Goal: Task Accomplishment & Management: Manage account settings

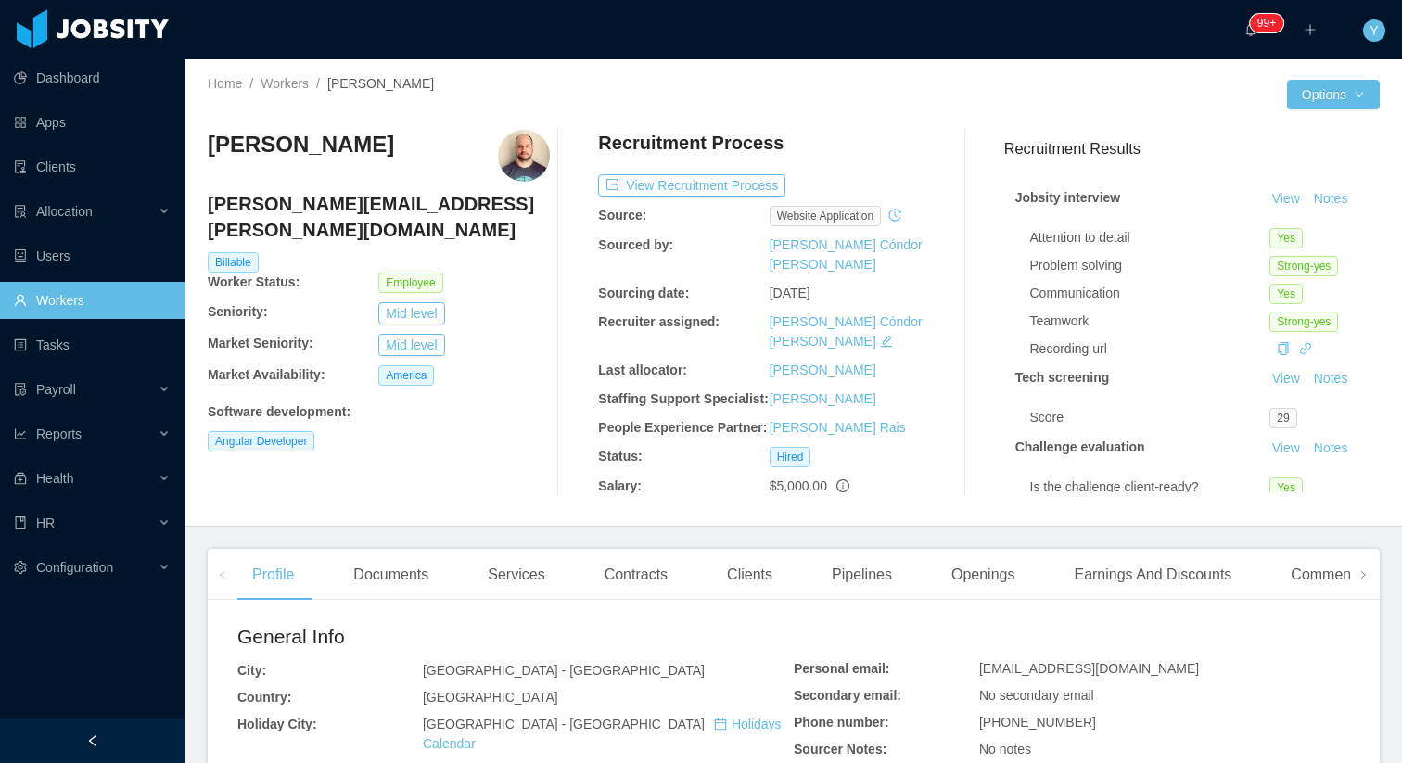
drag, startPoint x: 478, startPoint y: 149, endPoint x: 210, endPoint y: 150, distance: 268.9
click at [210, 150] on div "Rodrigo Prudencio da Silva" at bounding box center [379, 156] width 342 height 52
copy h3 "Rodrigo Prudencio da Silva"
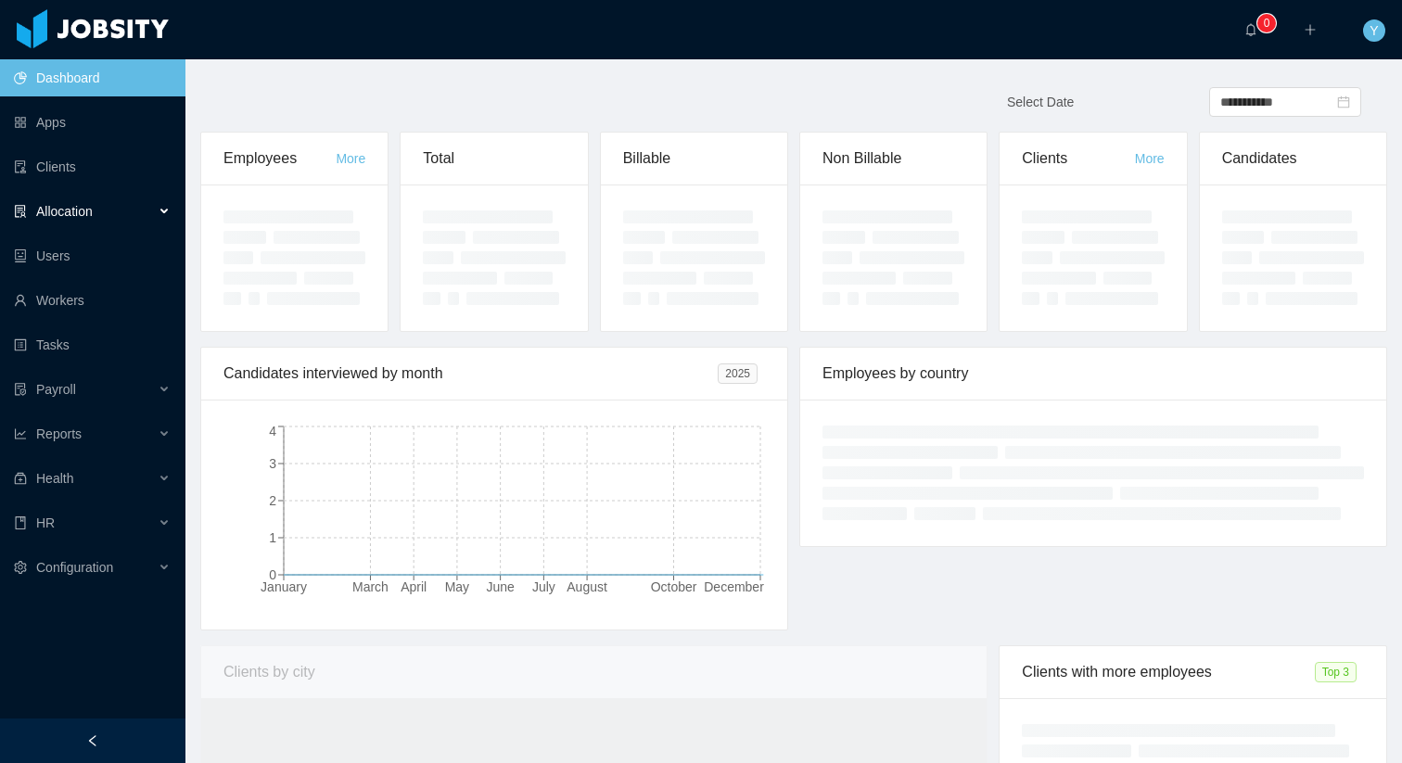
click at [111, 223] on div "Allocation" at bounding box center [92, 211] width 185 height 37
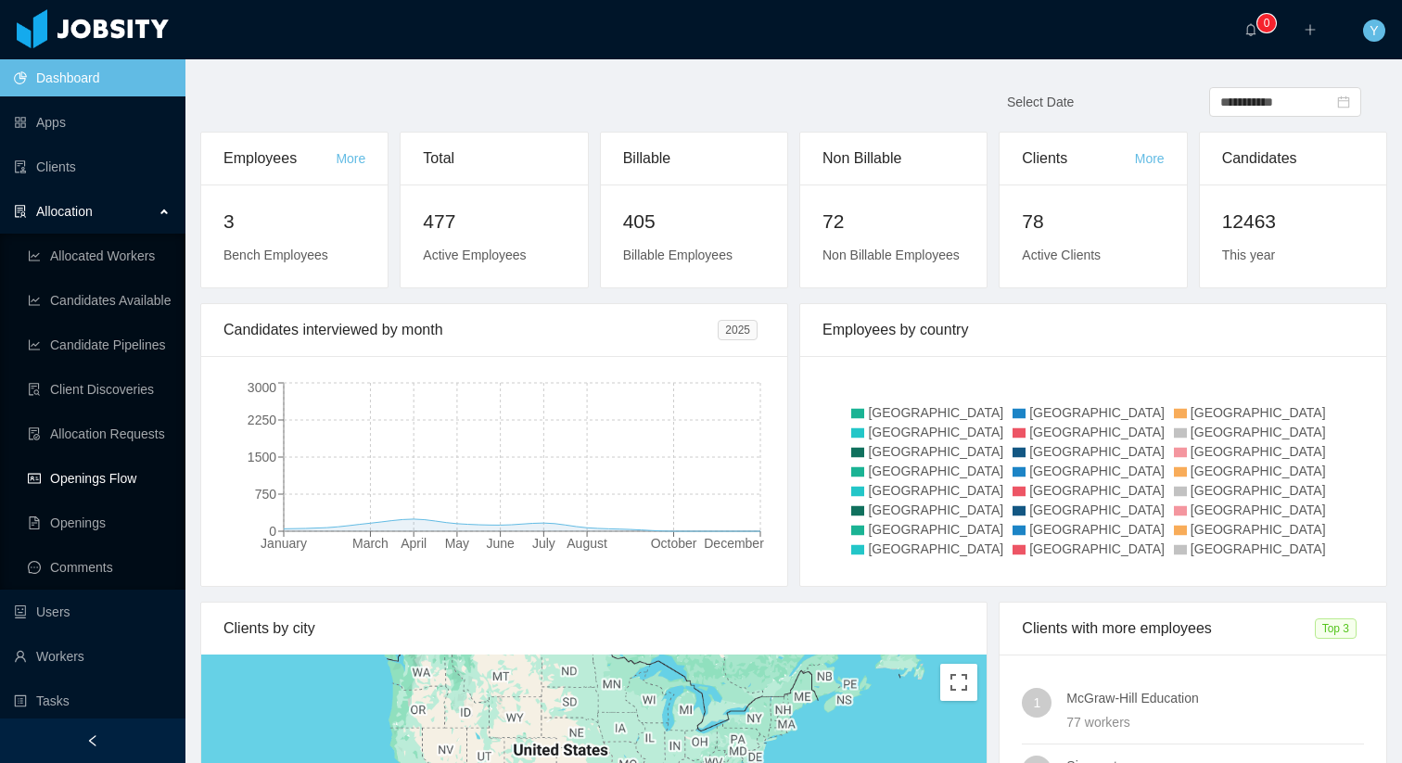
click at [67, 482] on link "Openings Flow" at bounding box center [99, 478] width 143 height 37
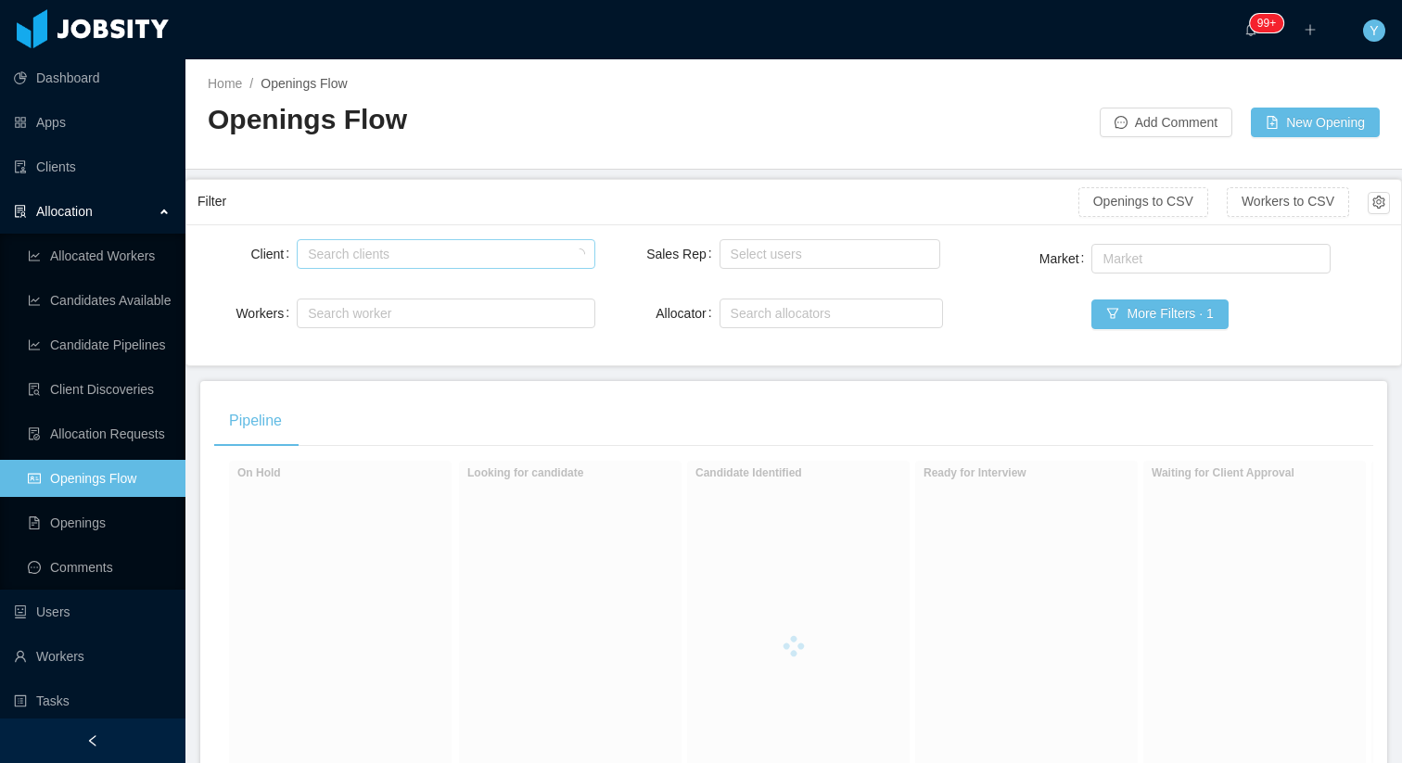
click at [457, 255] on div "Search clients" at bounding box center [441, 254] width 267 height 19
type input "******"
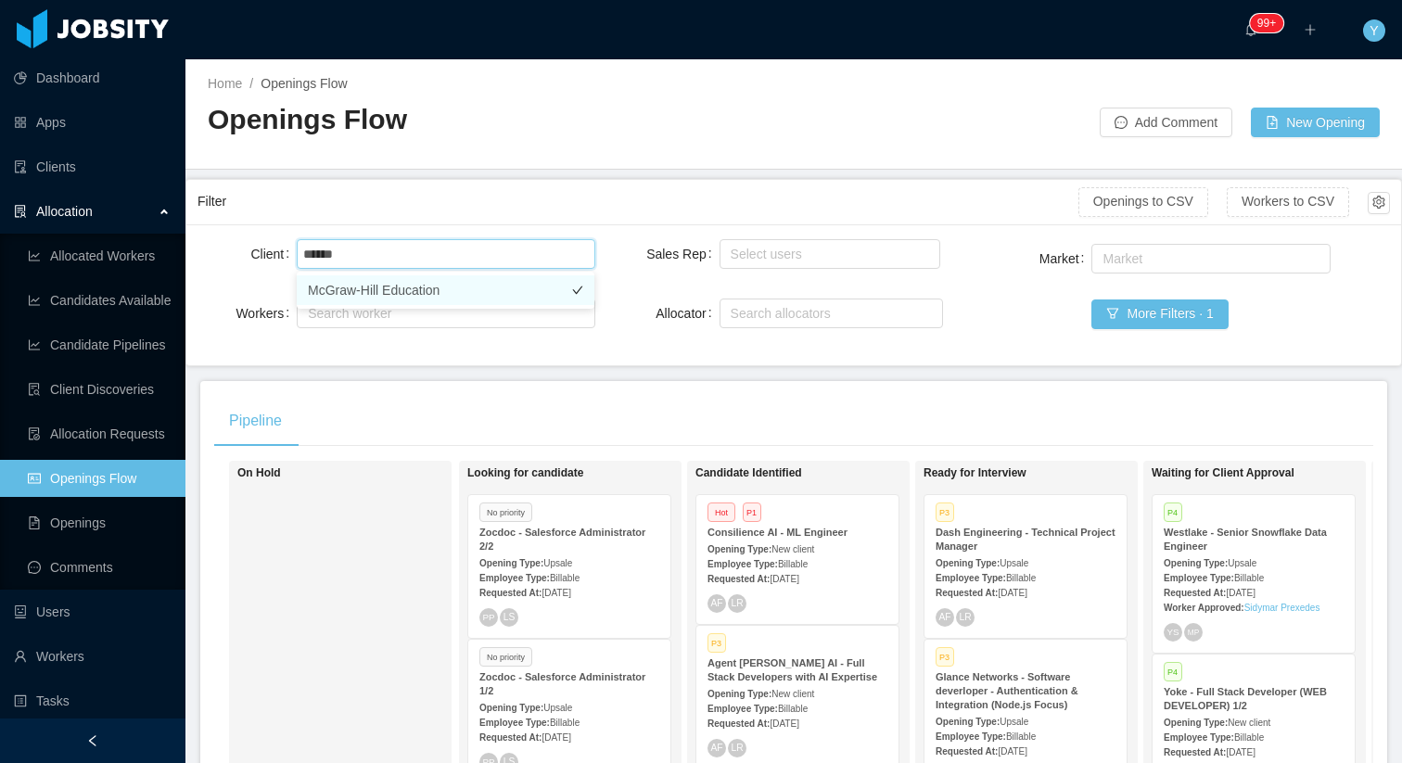
click at [493, 295] on li "McGraw-Hill Education" at bounding box center [446, 290] width 298 height 30
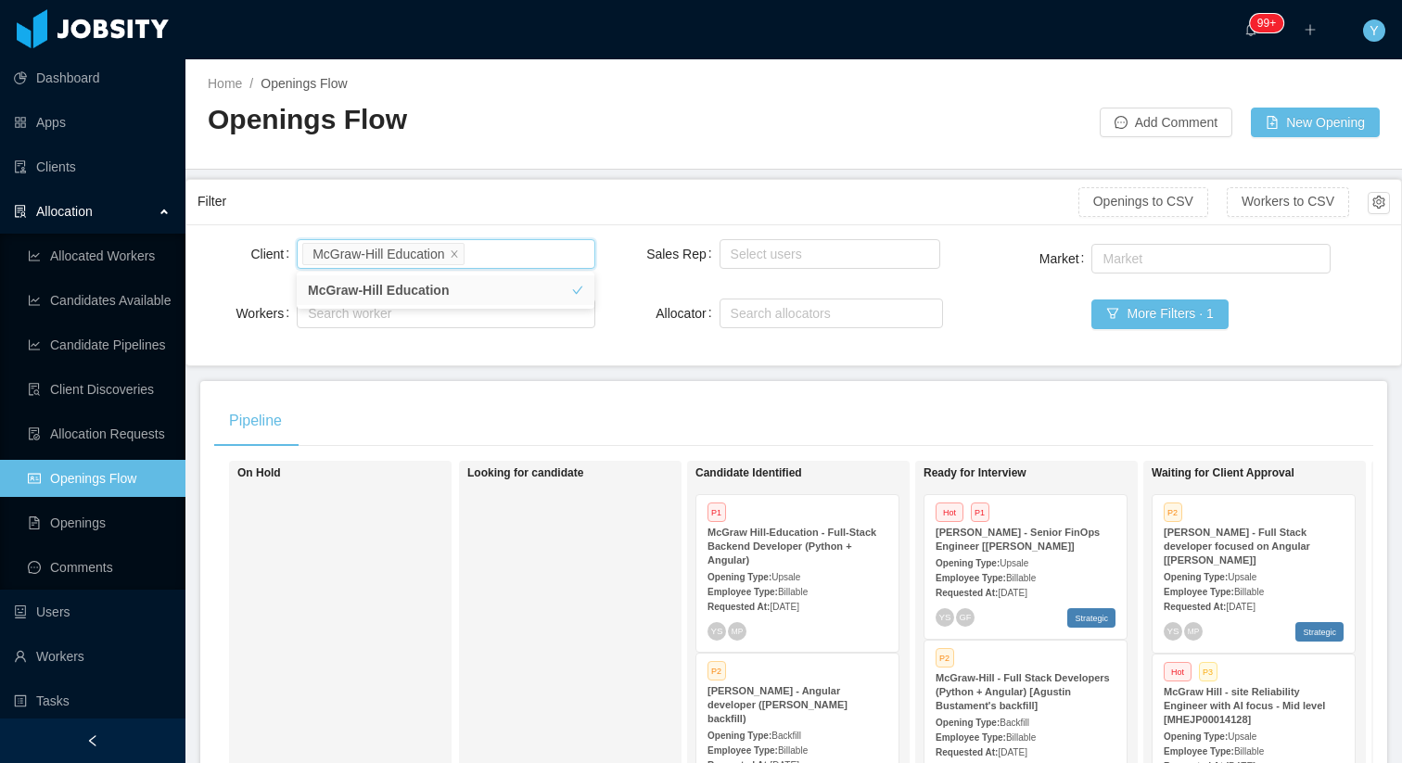
click at [564, 364] on div "Client Search clients McGraw-Hill Education Workers Search worker Sales Rep Sel…" at bounding box center [793, 294] width 1215 height 141
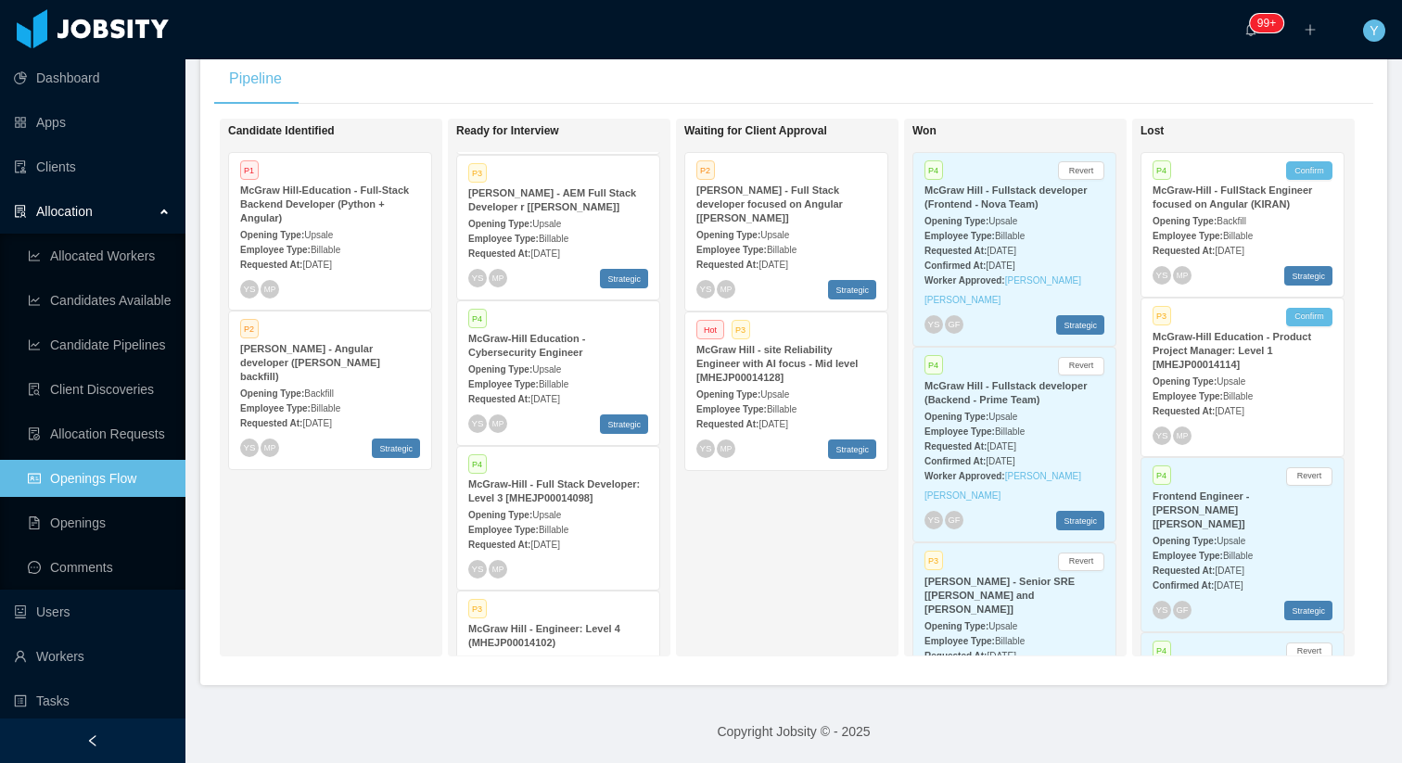
scroll to position [742, 0]
click at [568, 240] on span "Billable" at bounding box center [554, 236] width 30 height 10
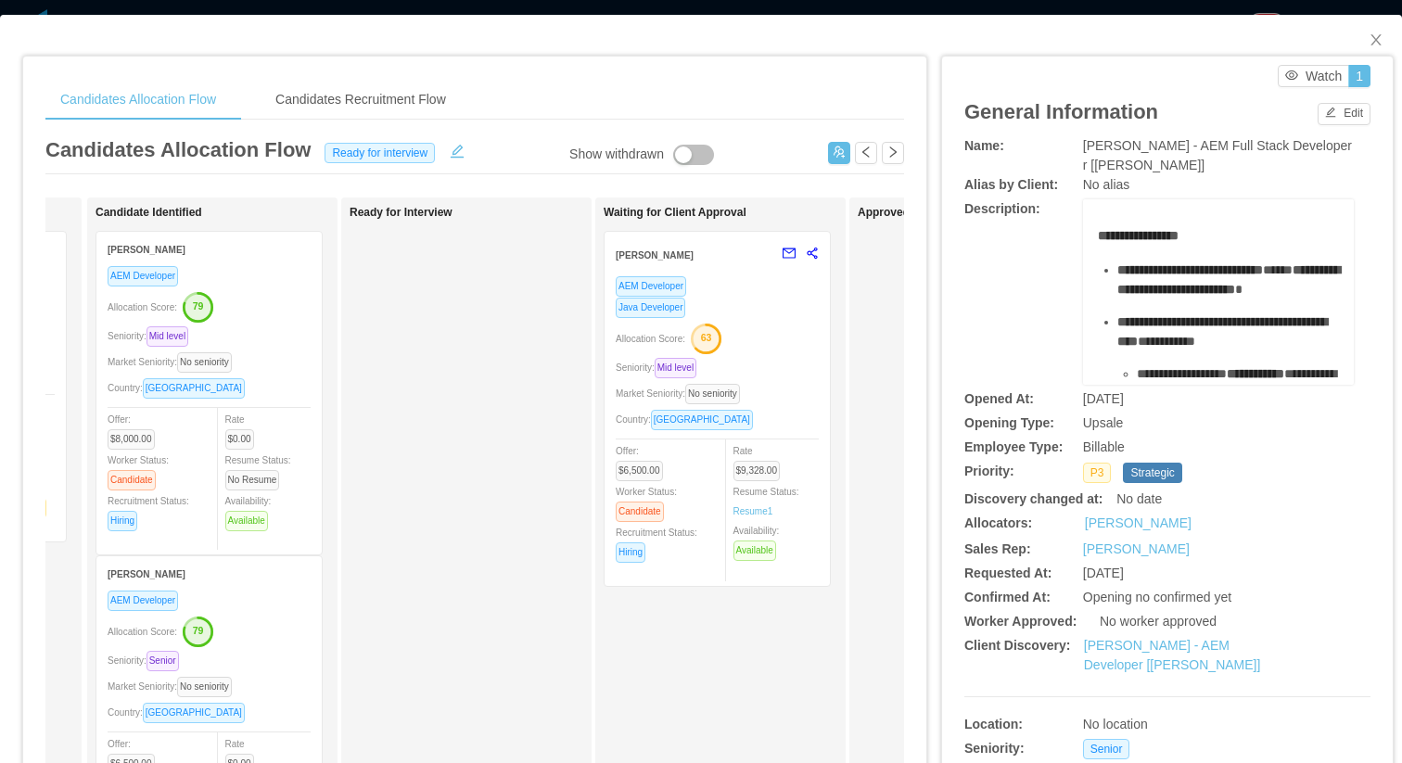
scroll to position [0, 254]
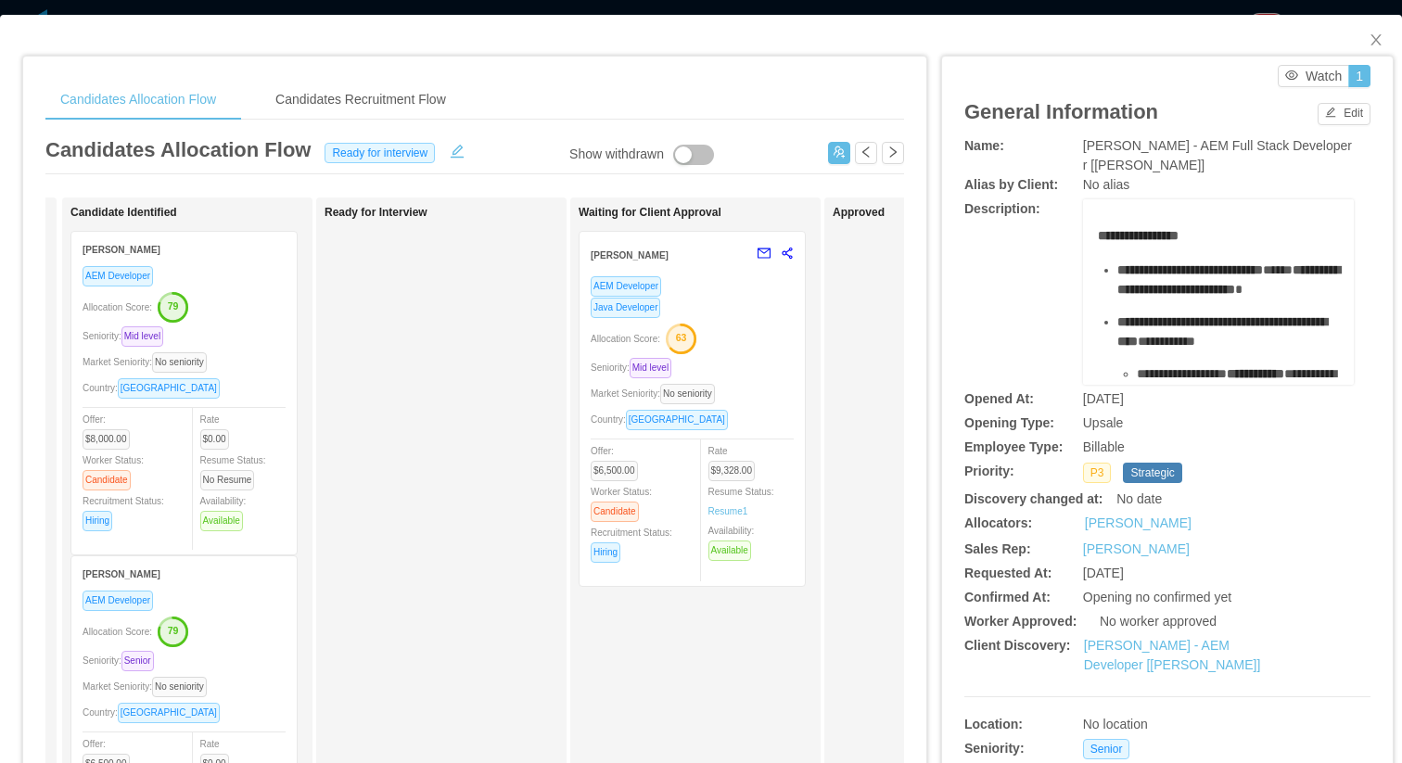
click at [759, 330] on div "Allocation Score: 63" at bounding box center [692, 338] width 203 height 30
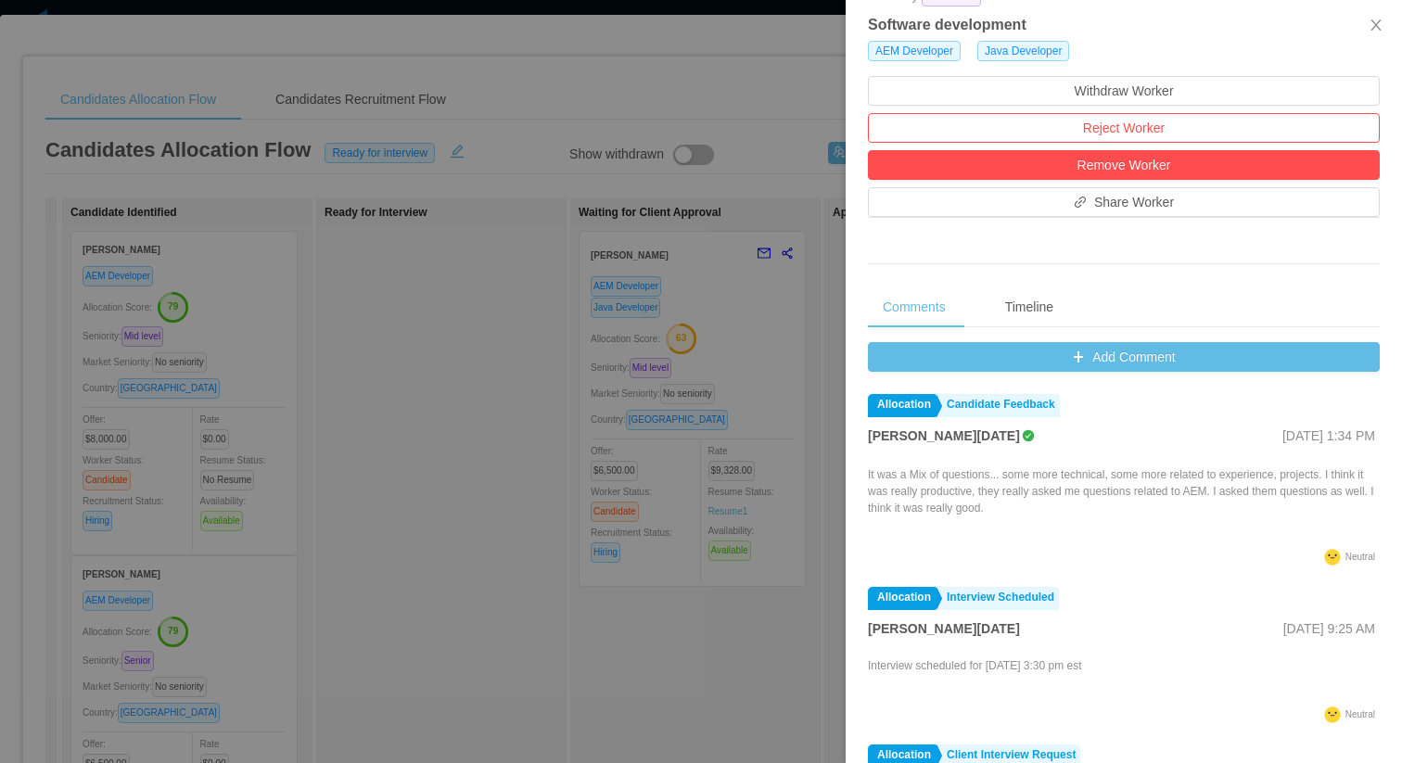
scroll to position [535, 0]
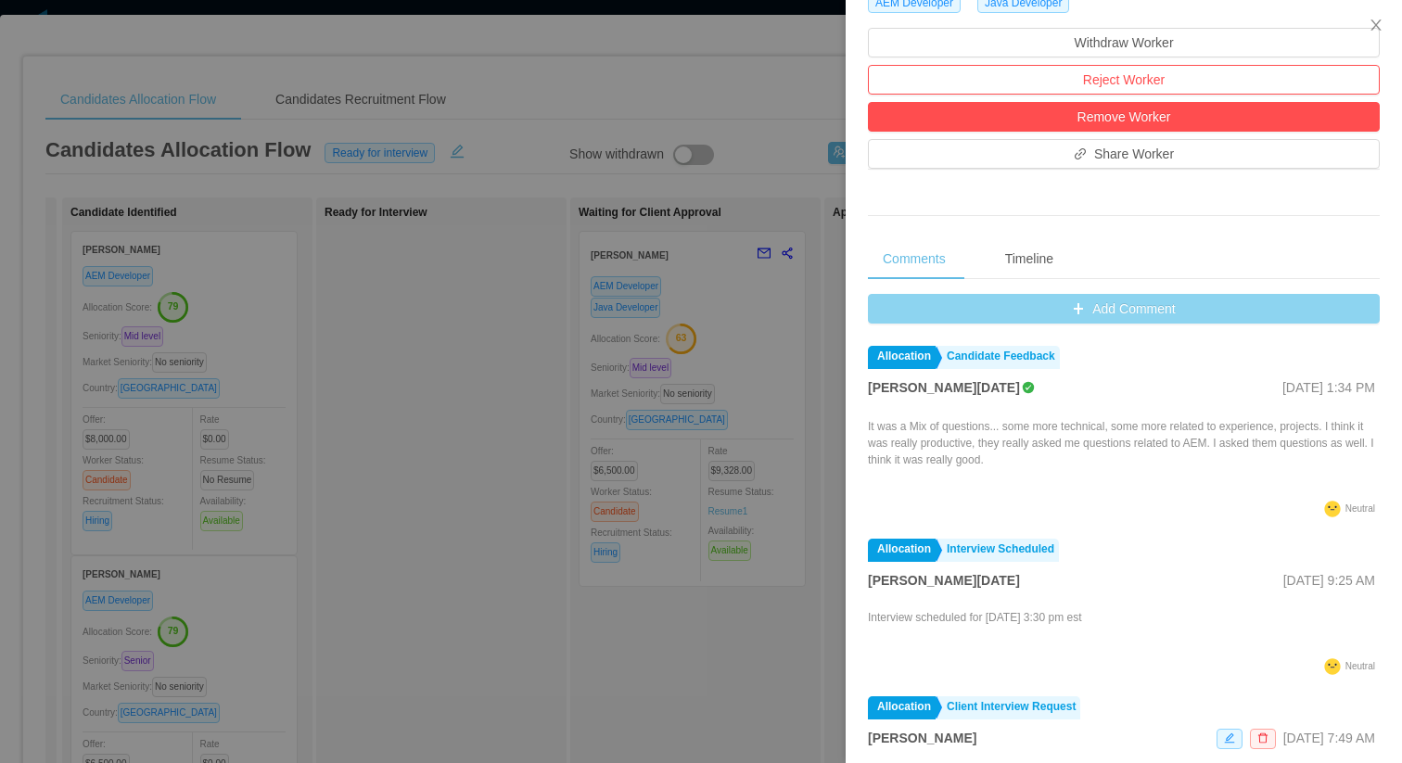
click at [1073, 323] on button "Add Comment" at bounding box center [1124, 309] width 512 height 30
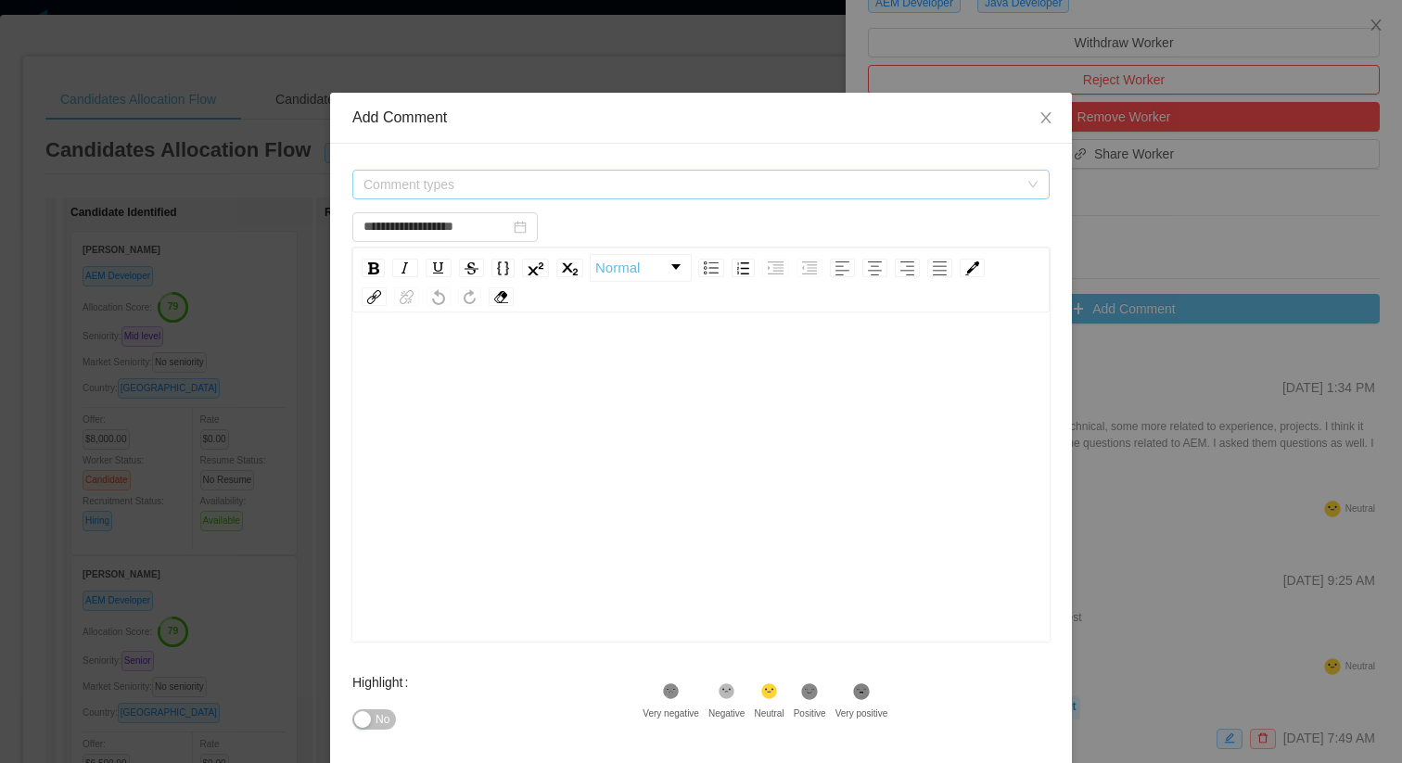
click at [660, 174] on span "Comment types" at bounding box center [695, 185] width 663 height 28
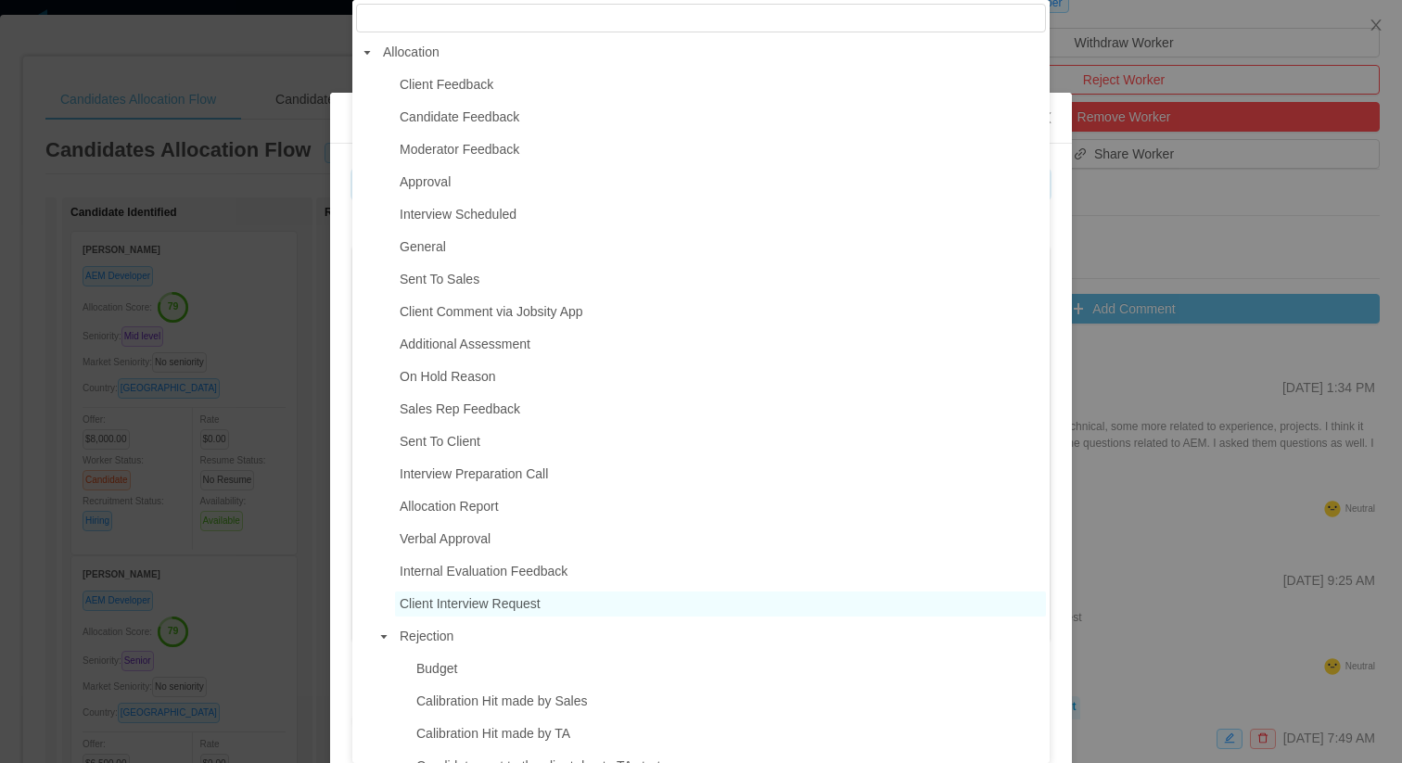
click at [501, 612] on span "Client Interview Request" at bounding box center [720, 604] width 651 height 25
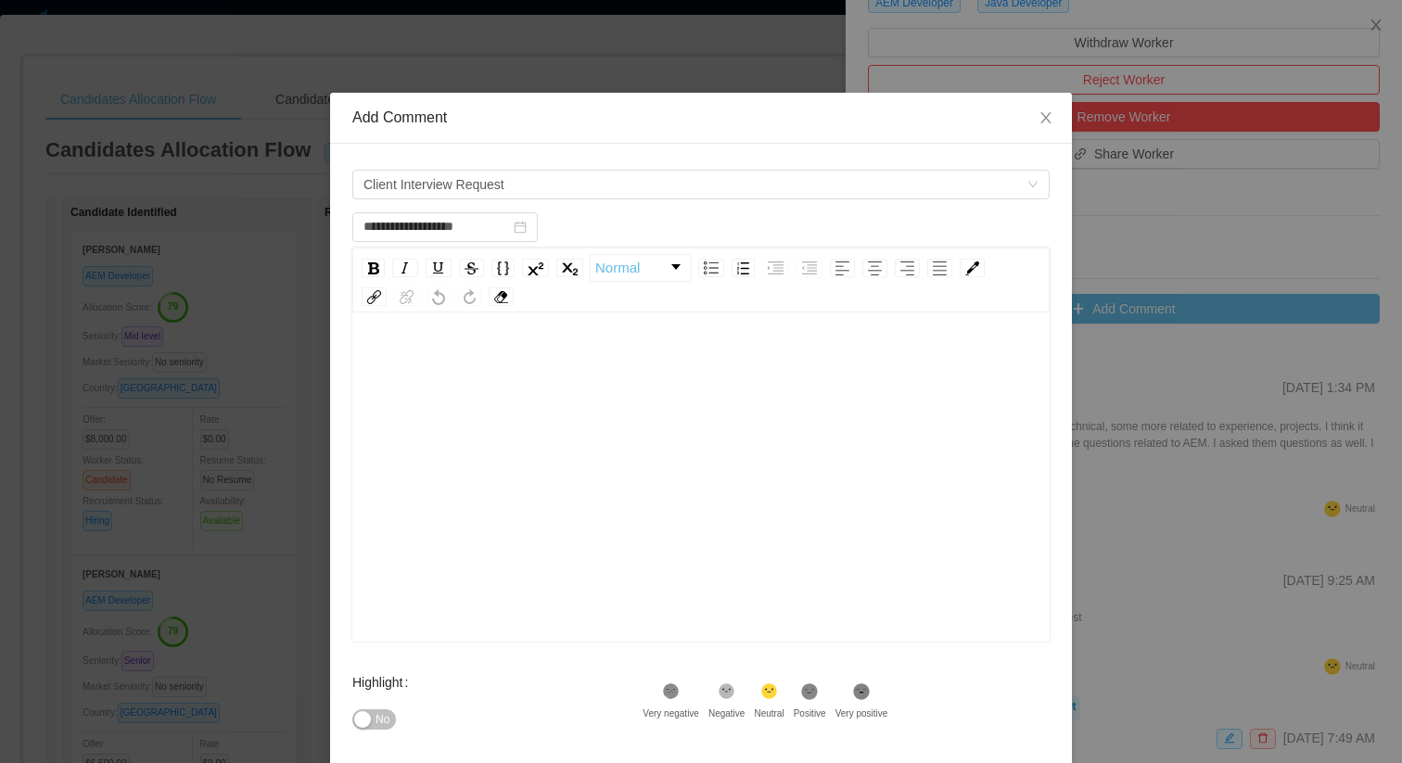
click at [570, 508] on div "rdw-editor" at bounding box center [701, 506] width 669 height 325
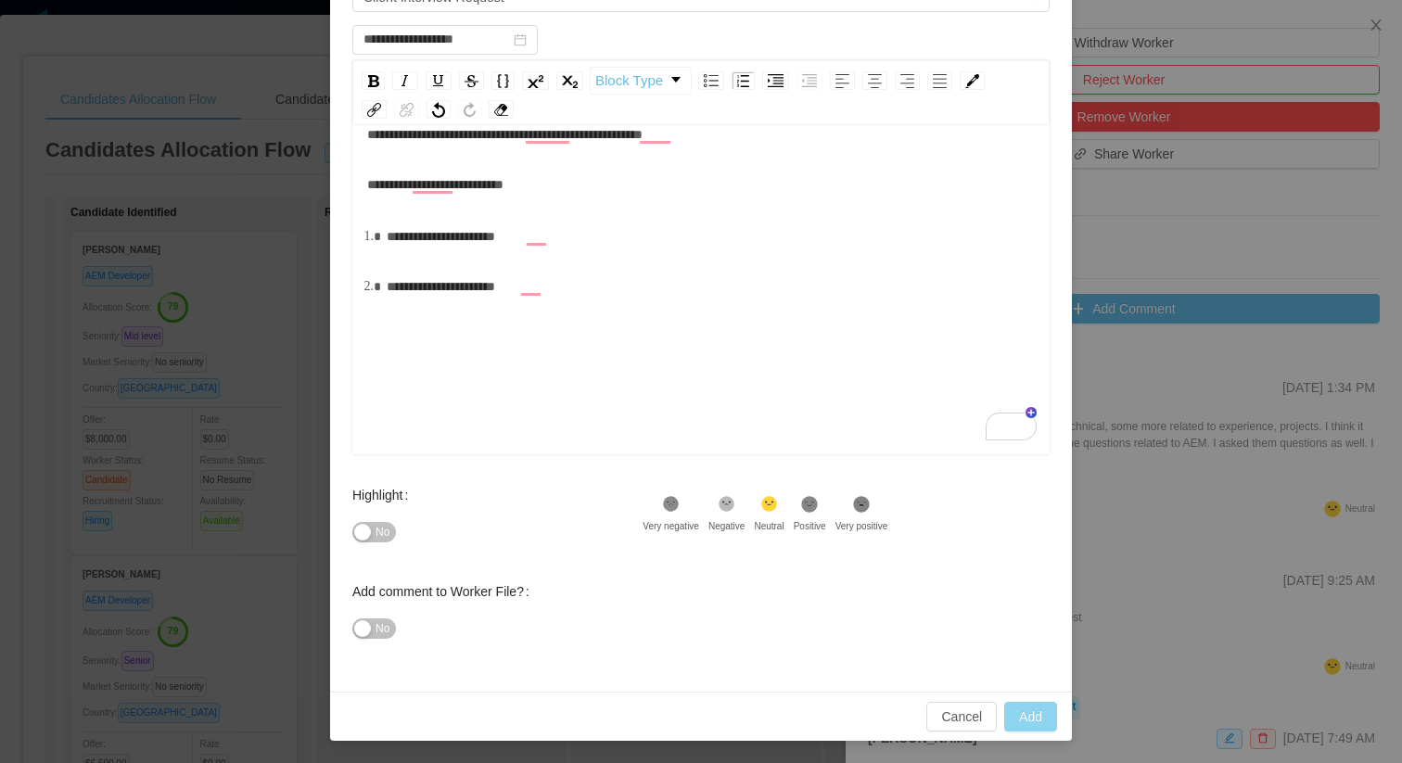
scroll to position [41, 0]
click at [1018, 710] on button "Add" at bounding box center [1030, 717] width 53 height 30
type input "**********"
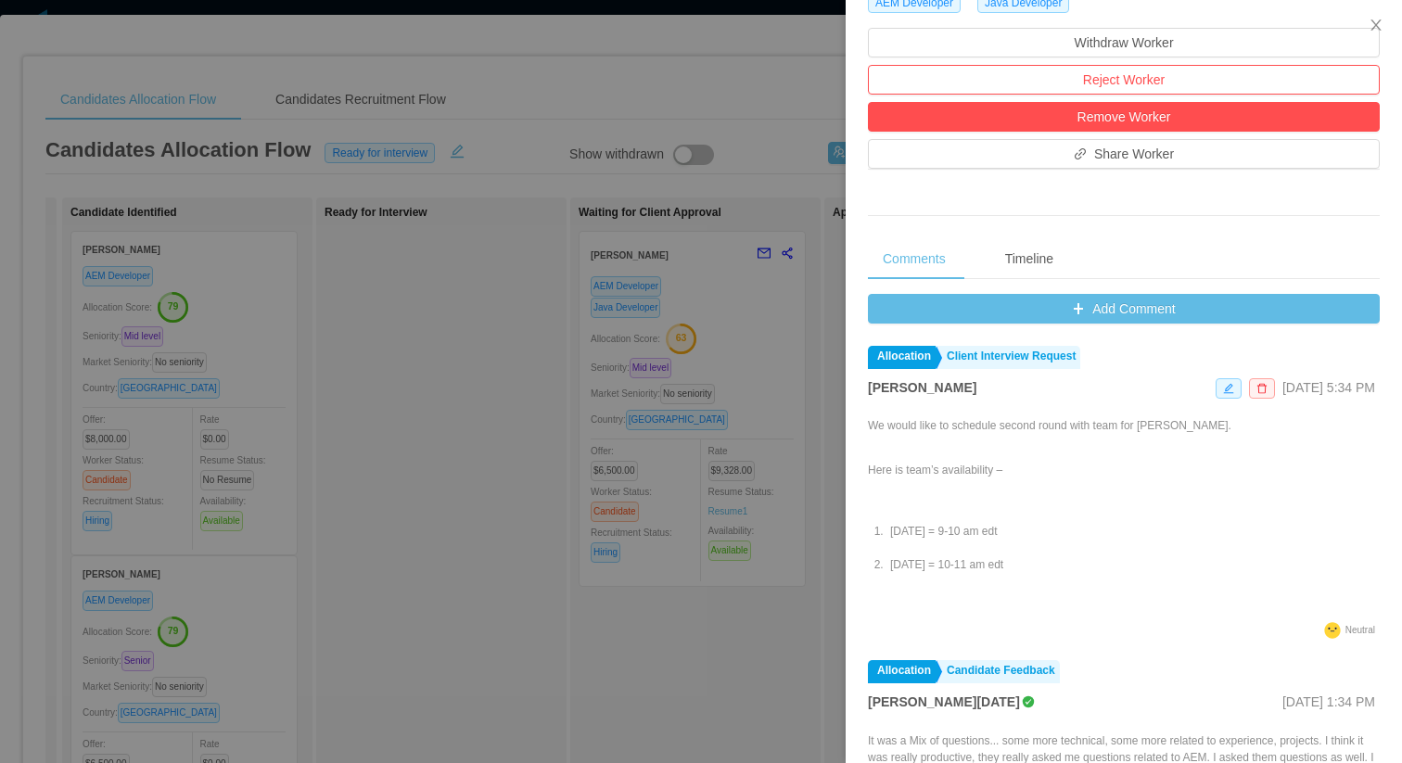
click at [639, 258] on div at bounding box center [701, 381] width 1402 height 763
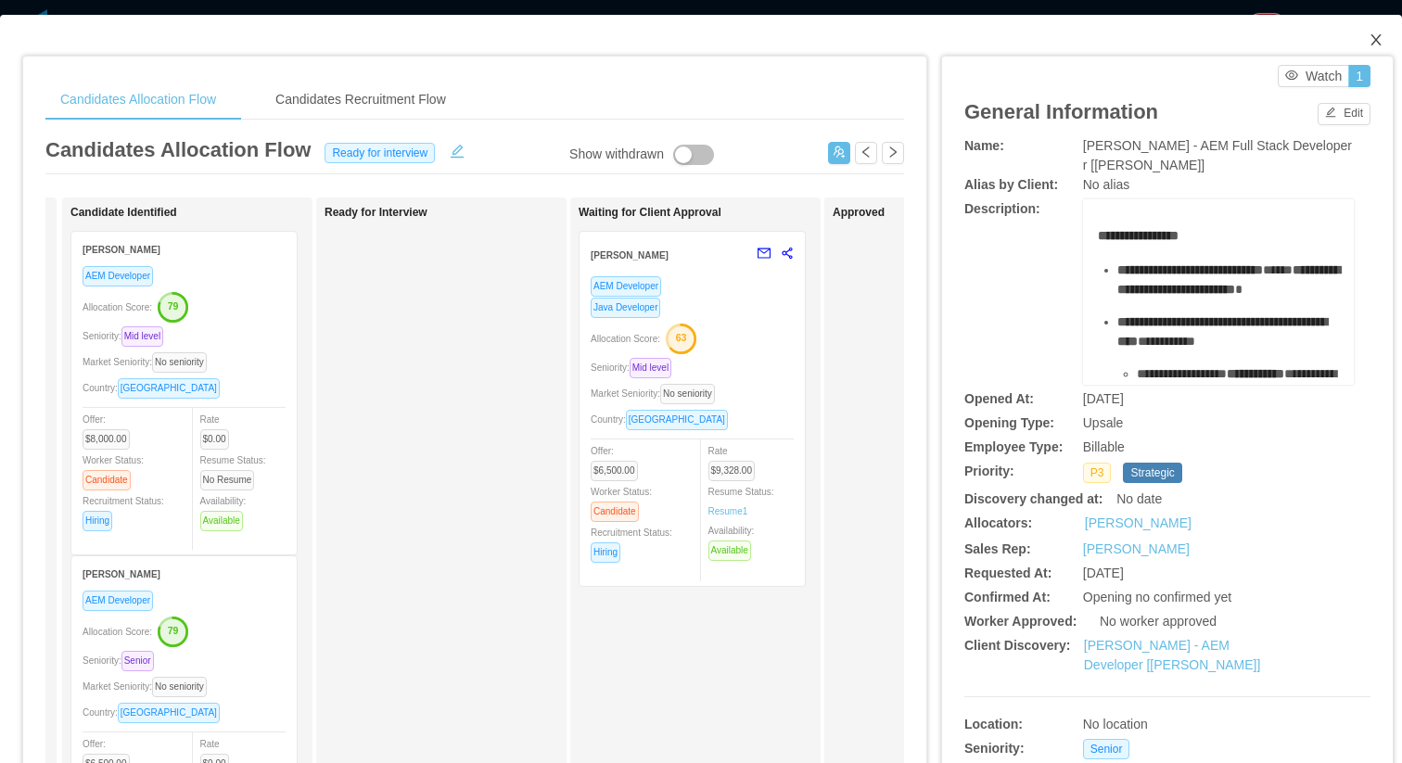
click at [1376, 38] on icon "icon: close" at bounding box center [1376, 39] width 15 height 15
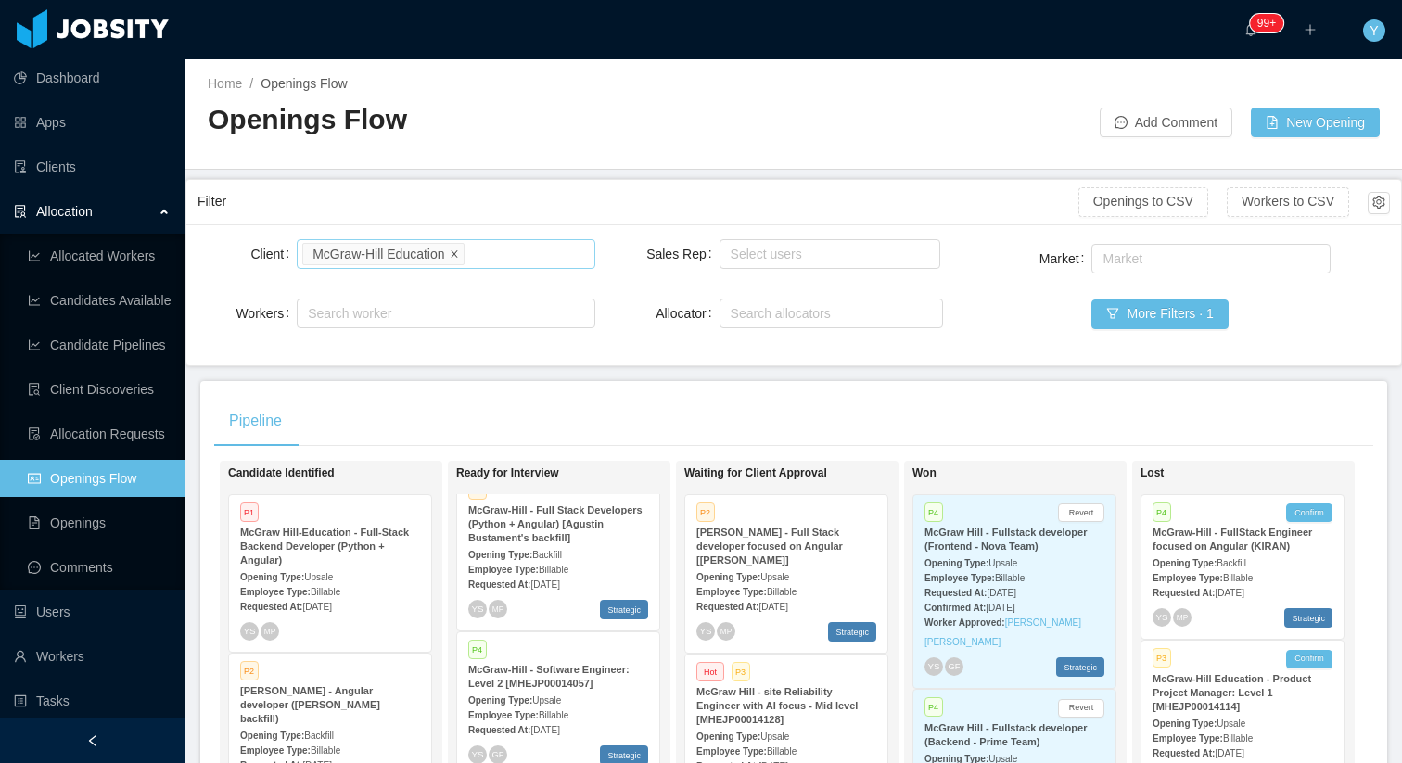
click at [457, 252] on icon "icon: close" at bounding box center [454, 252] width 6 height 6
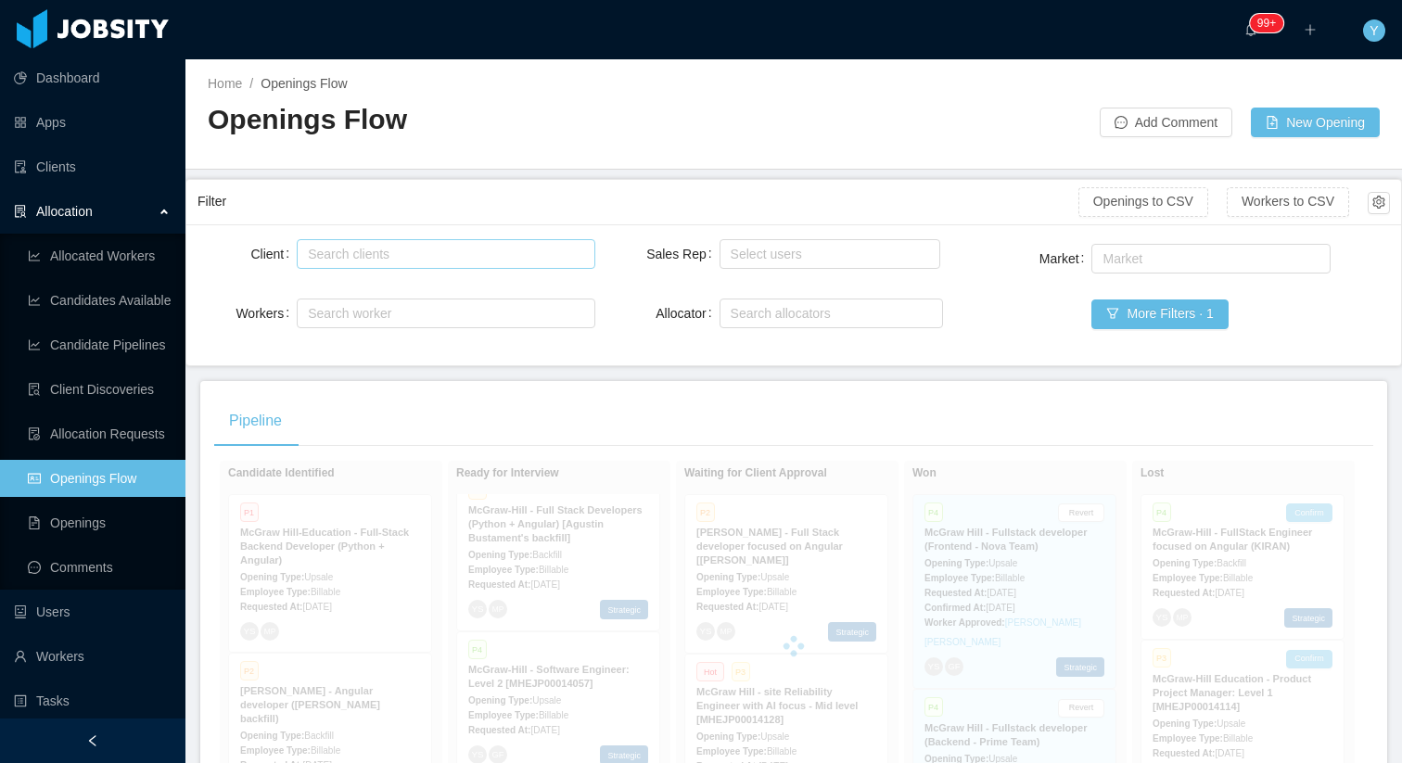
click at [412, 257] on div "Search clients" at bounding box center [441, 254] width 267 height 19
type input "********"
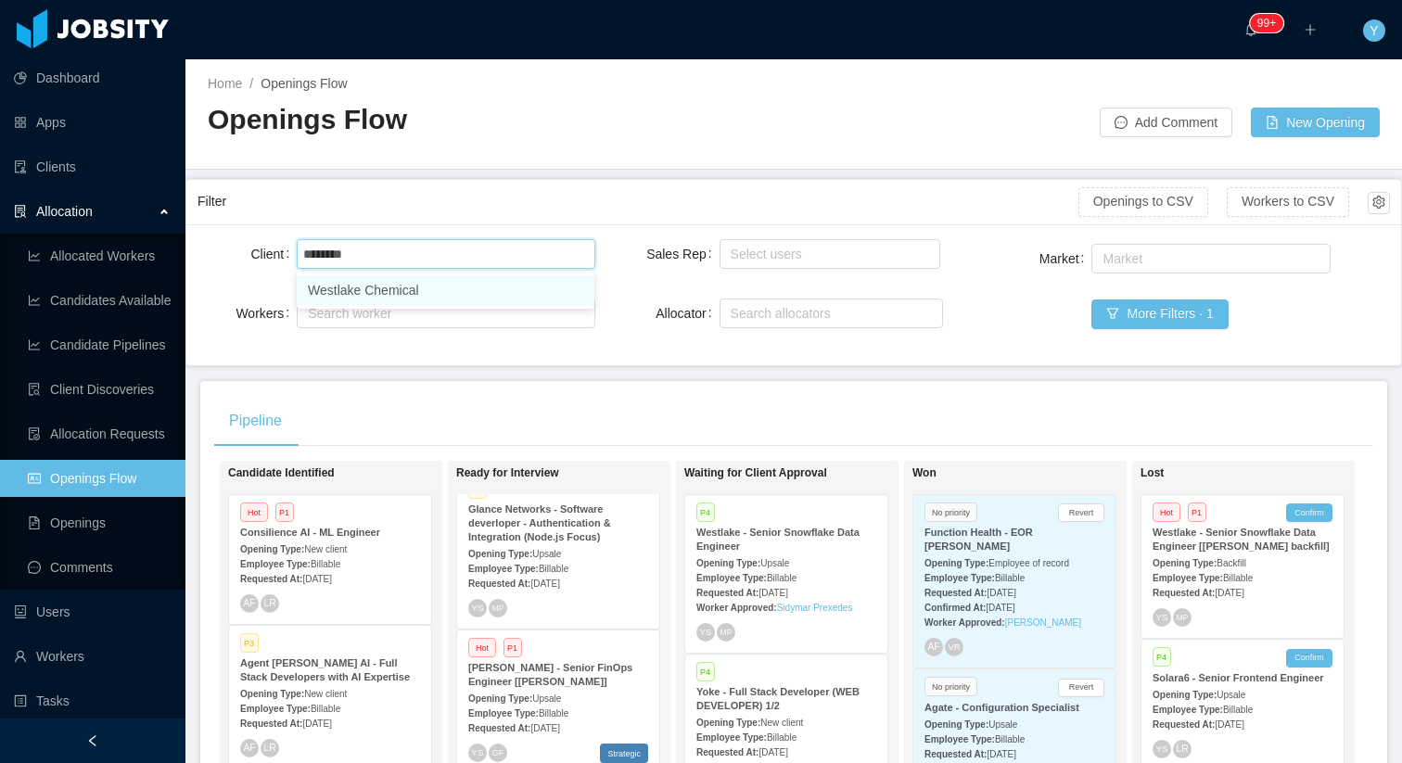
click at [429, 293] on li "Westlake Chemical" at bounding box center [446, 290] width 298 height 30
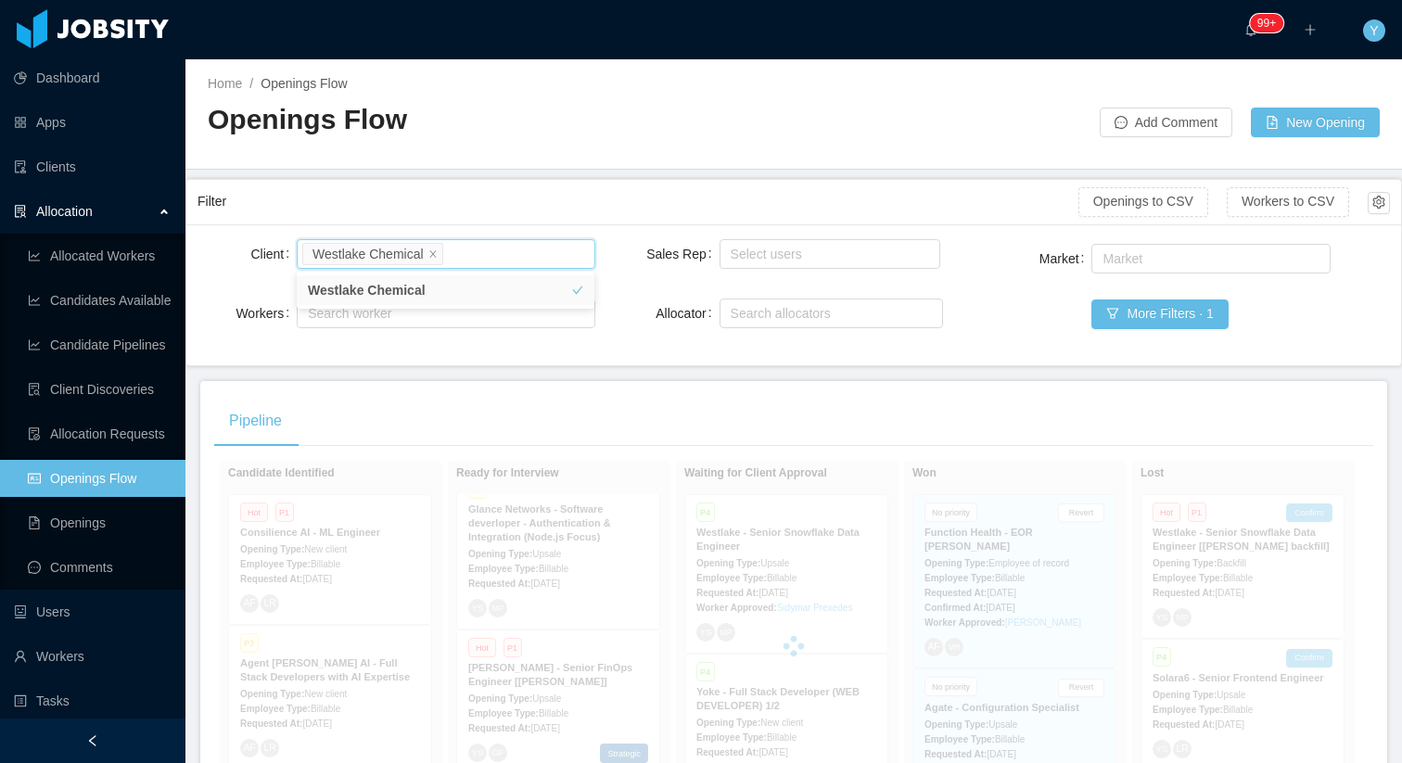
click at [543, 210] on div "Filter" at bounding box center [638, 202] width 881 height 34
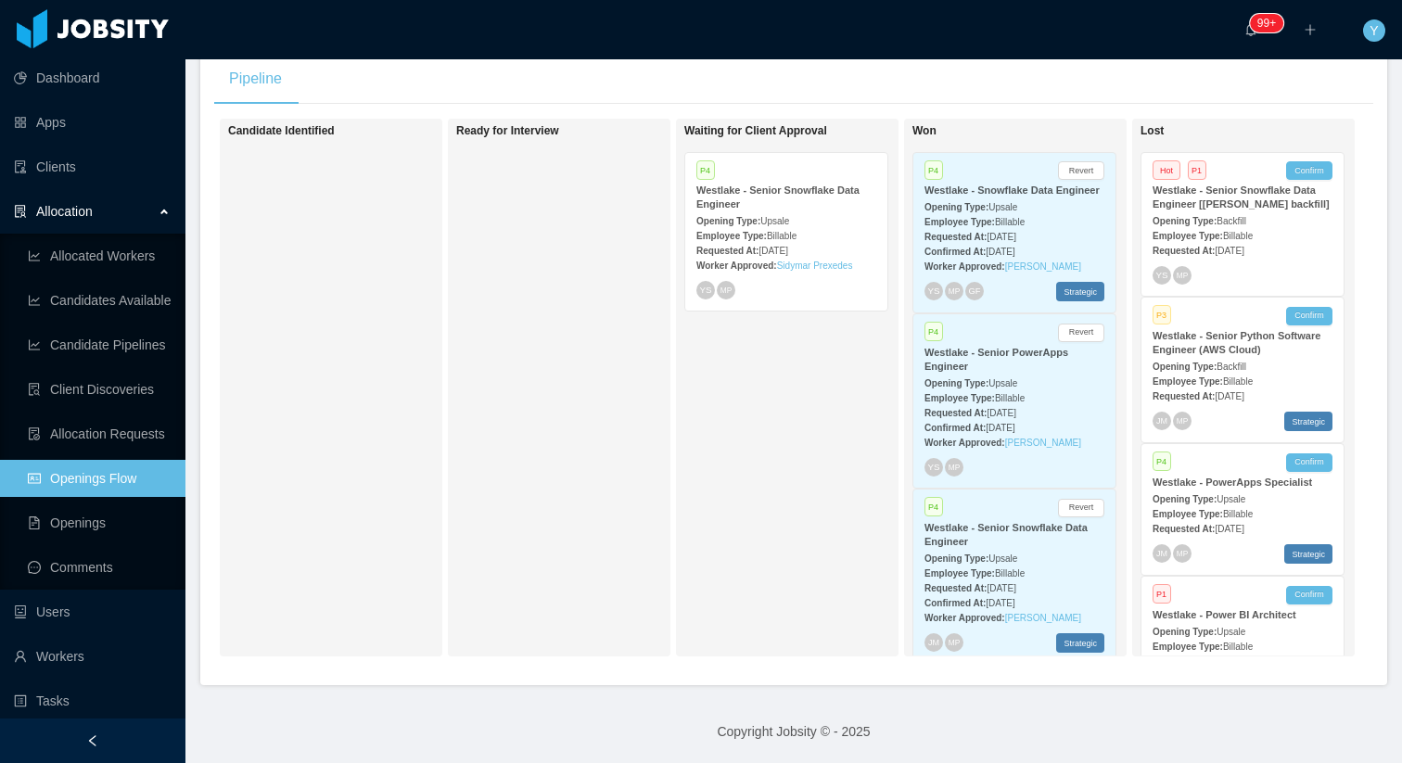
scroll to position [0, 478]
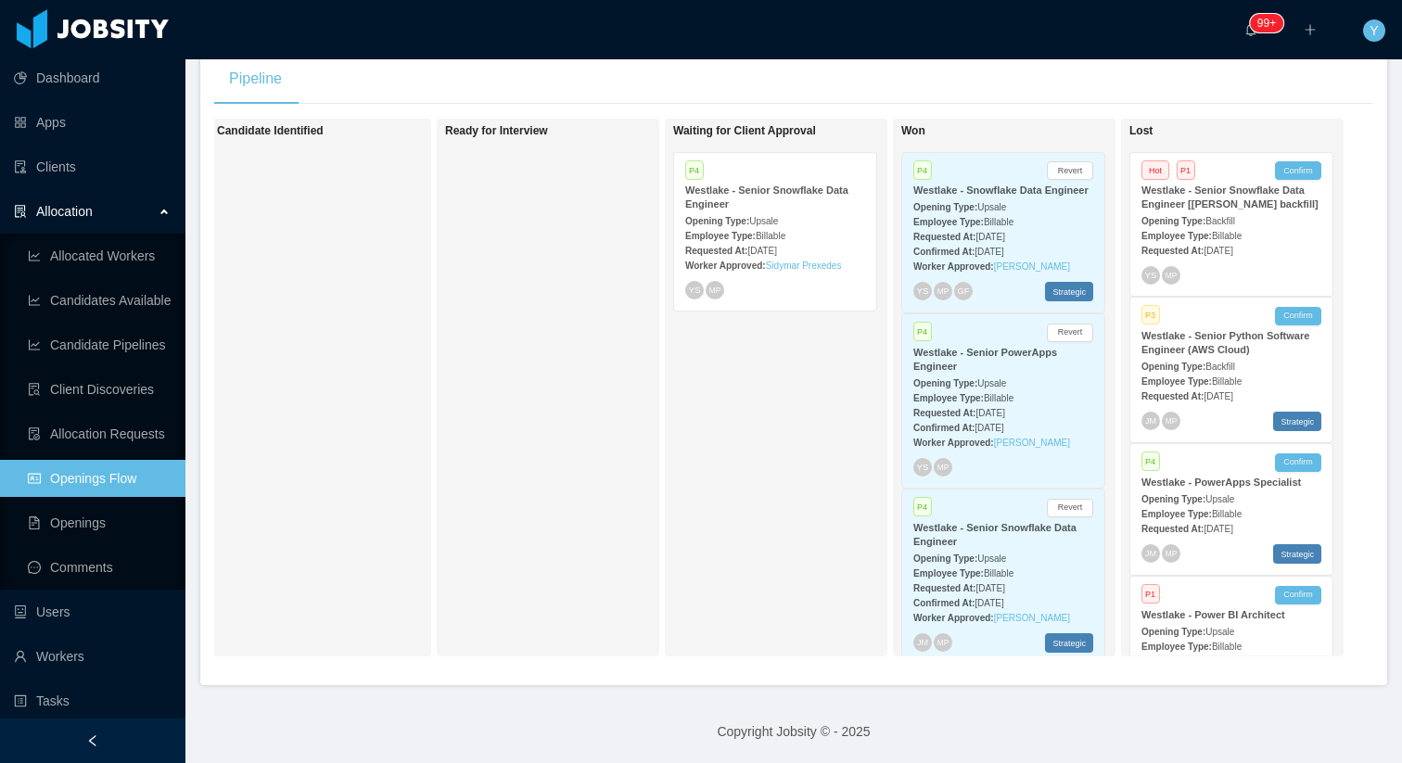
click at [769, 200] on div "Westlake - Senior Snowflake Data Engineer" at bounding box center [775, 198] width 180 height 28
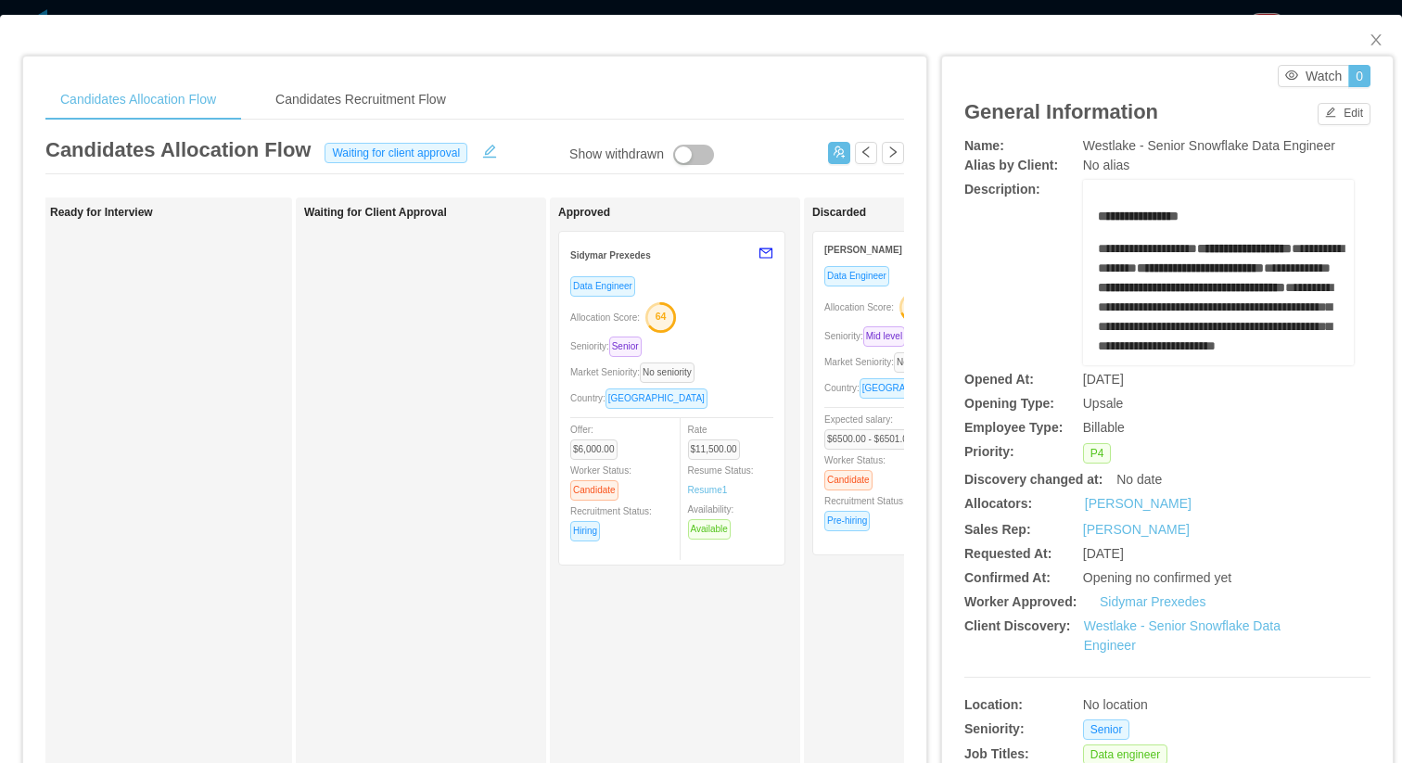
scroll to position [0, 568]
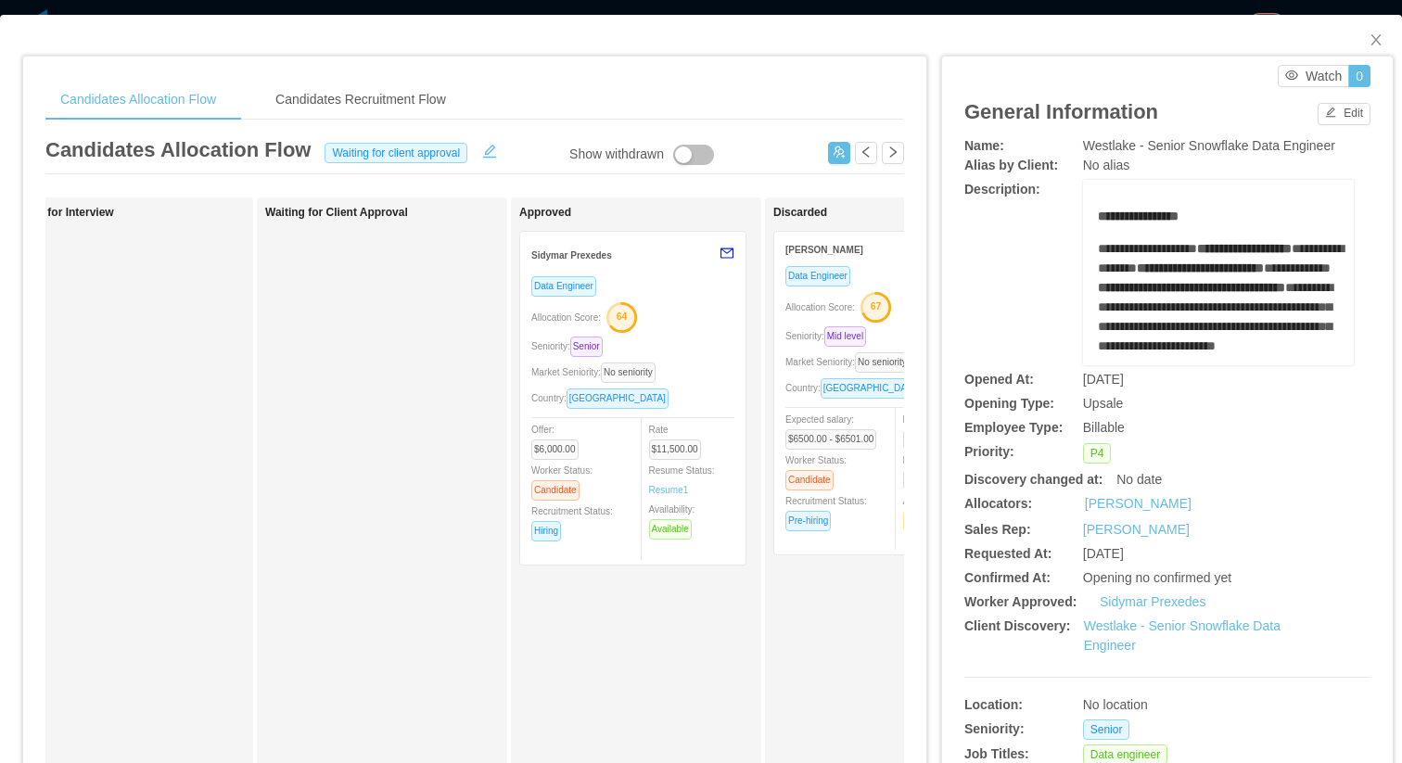
click at [797, 99] on div "Candidates Allocation Flow Candidates Recruitment Flow" at bounding box center [474, 100] width 859 height 42
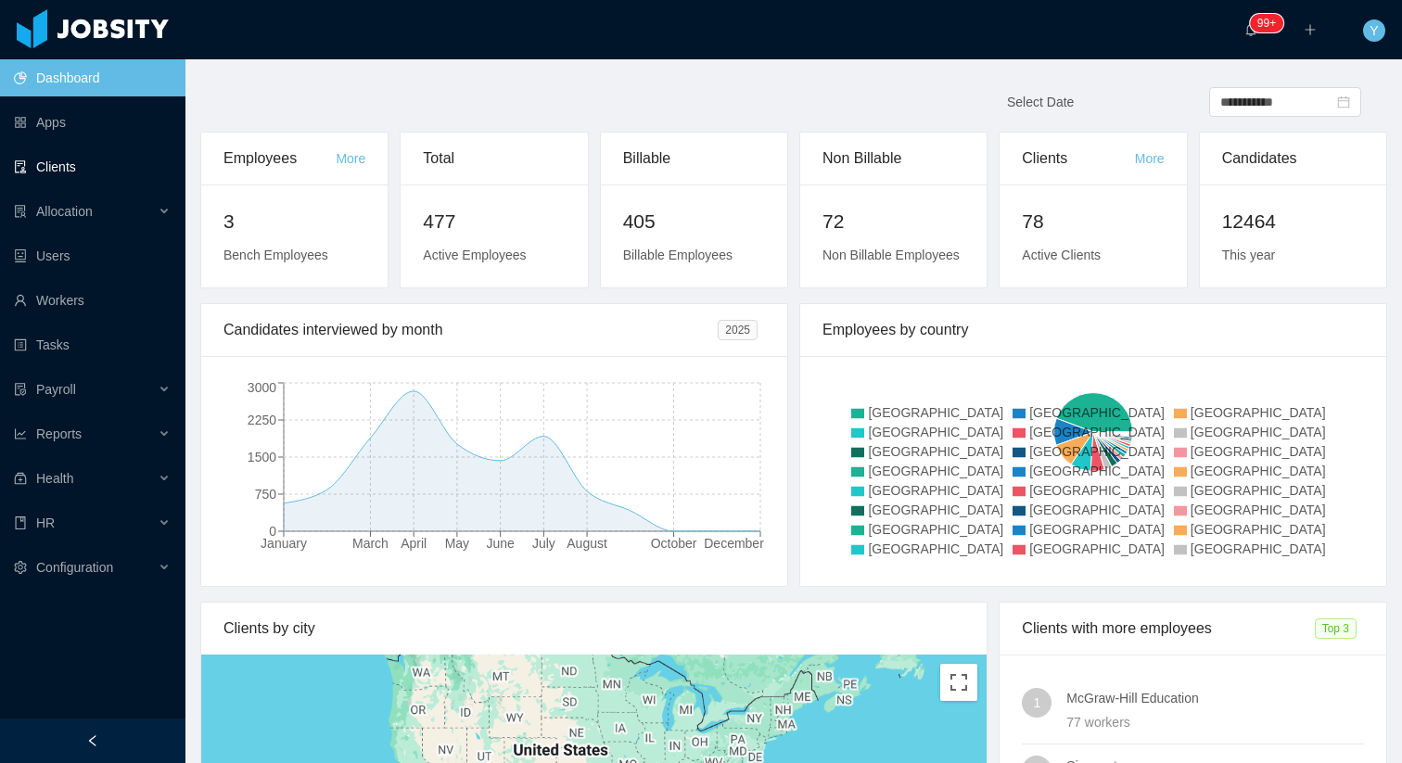
click at [66, 166] on link "Clients" at bounding box center [92, 166] width 157 height 37
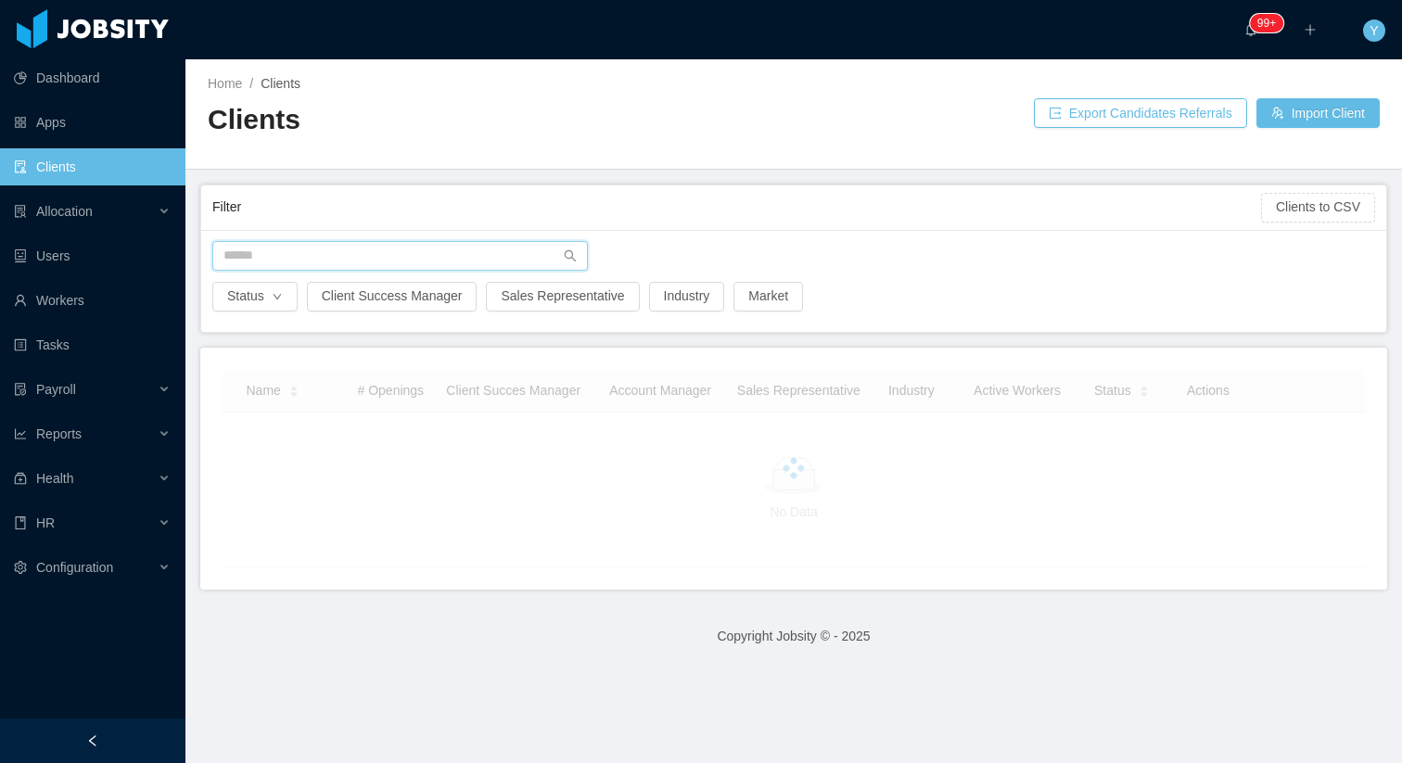
click at [312, 252] on input "text" at bounding box center [400, 256] width 376 height 30
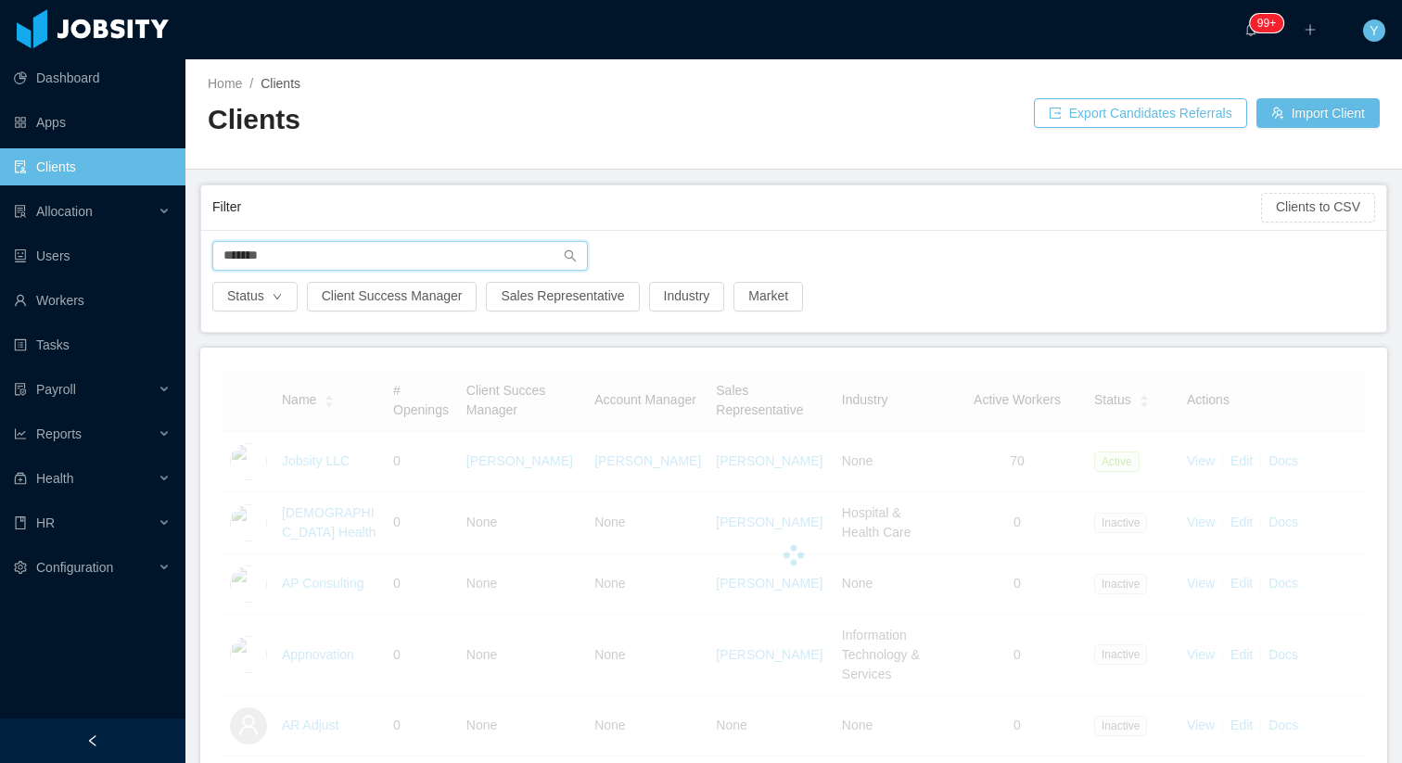
type input "********"
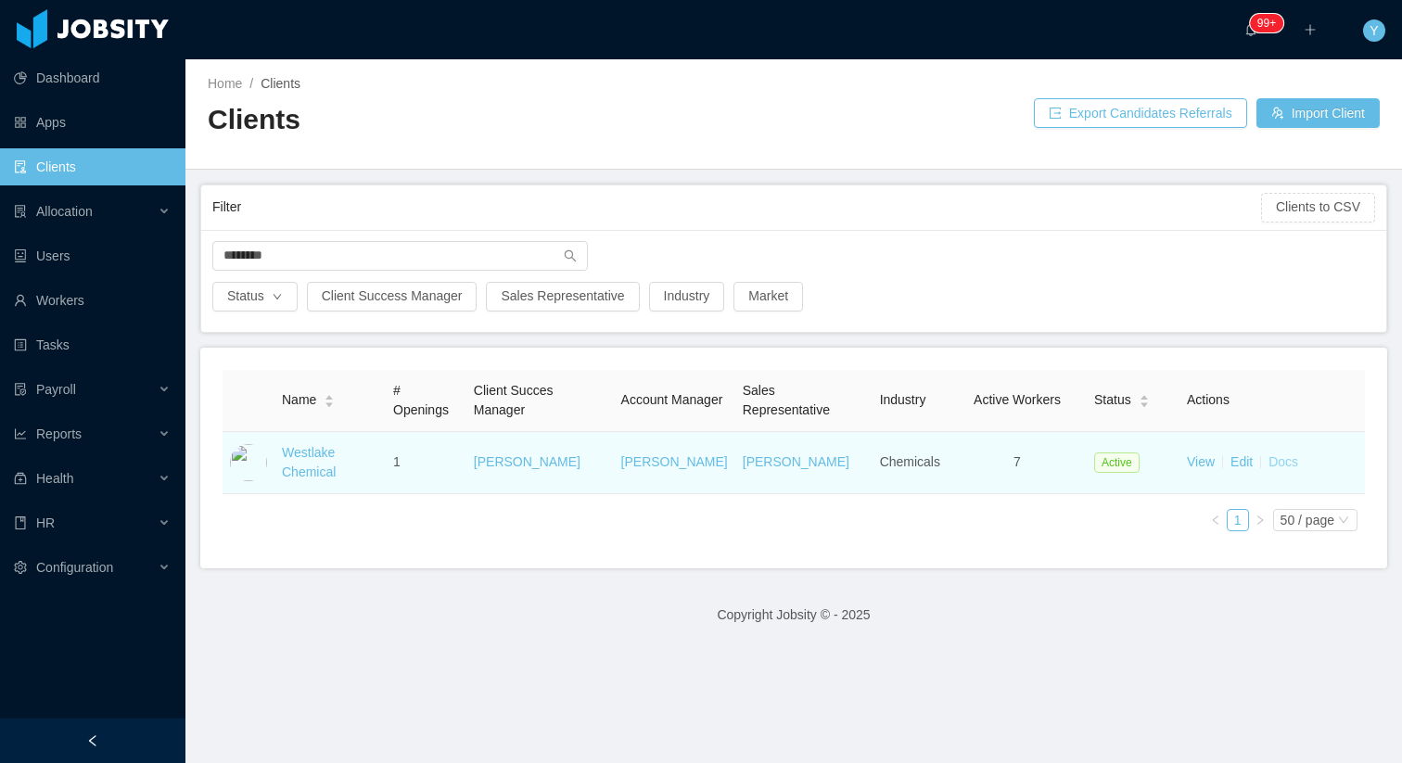
click at [1286, 459] on link "Docs" at bounding box center [1284, 461] width 30 height 15
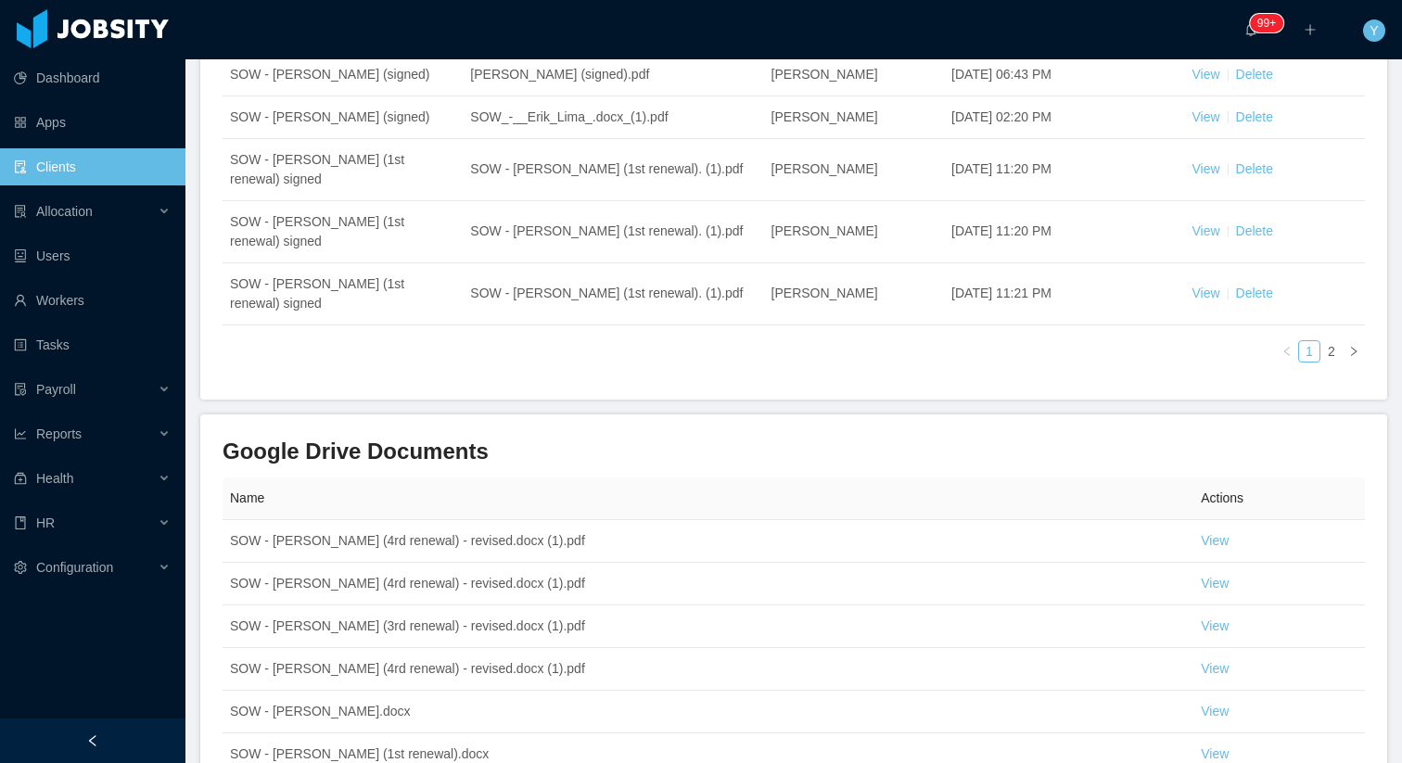
scroll to position [606, 0]
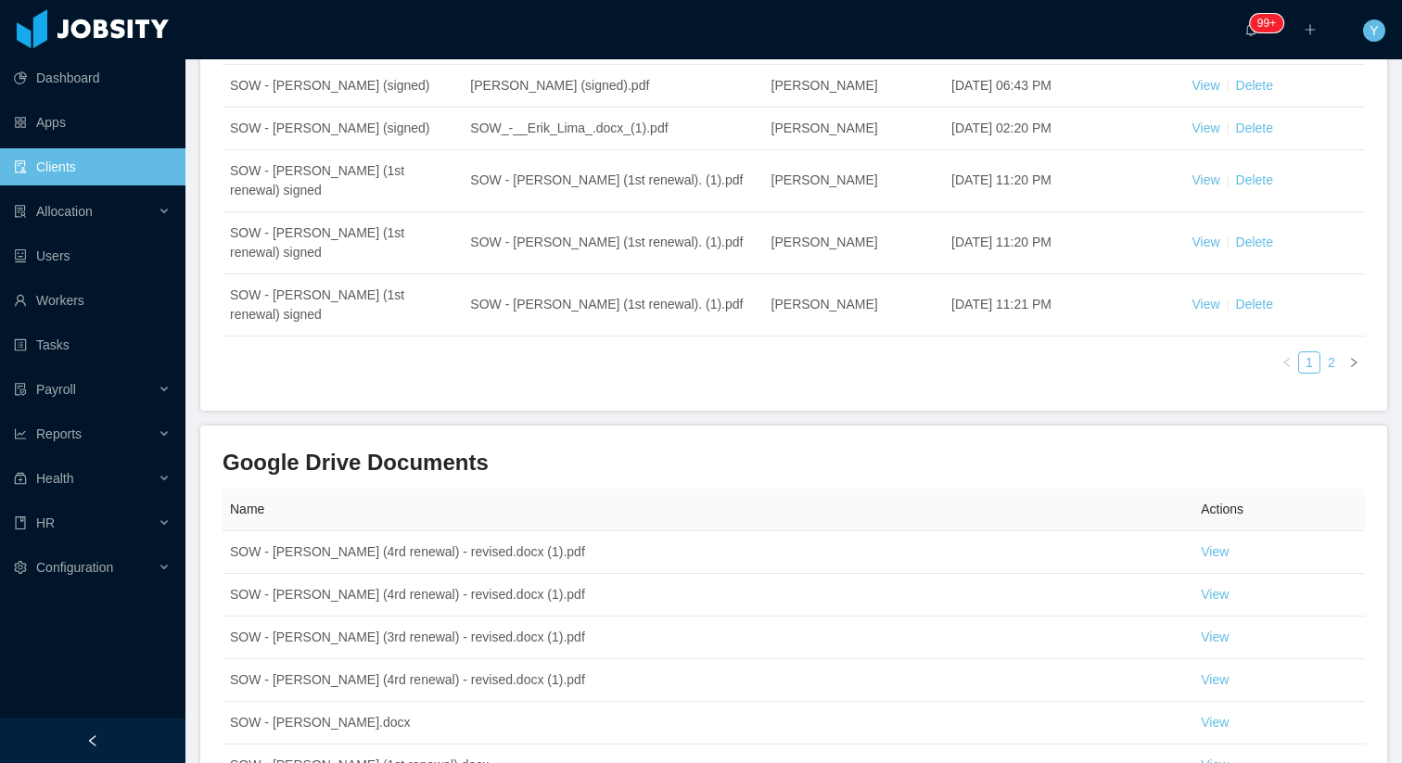
click at [1334, 352] on link "2" at bounding box center [1331, 362] width 20 height 20
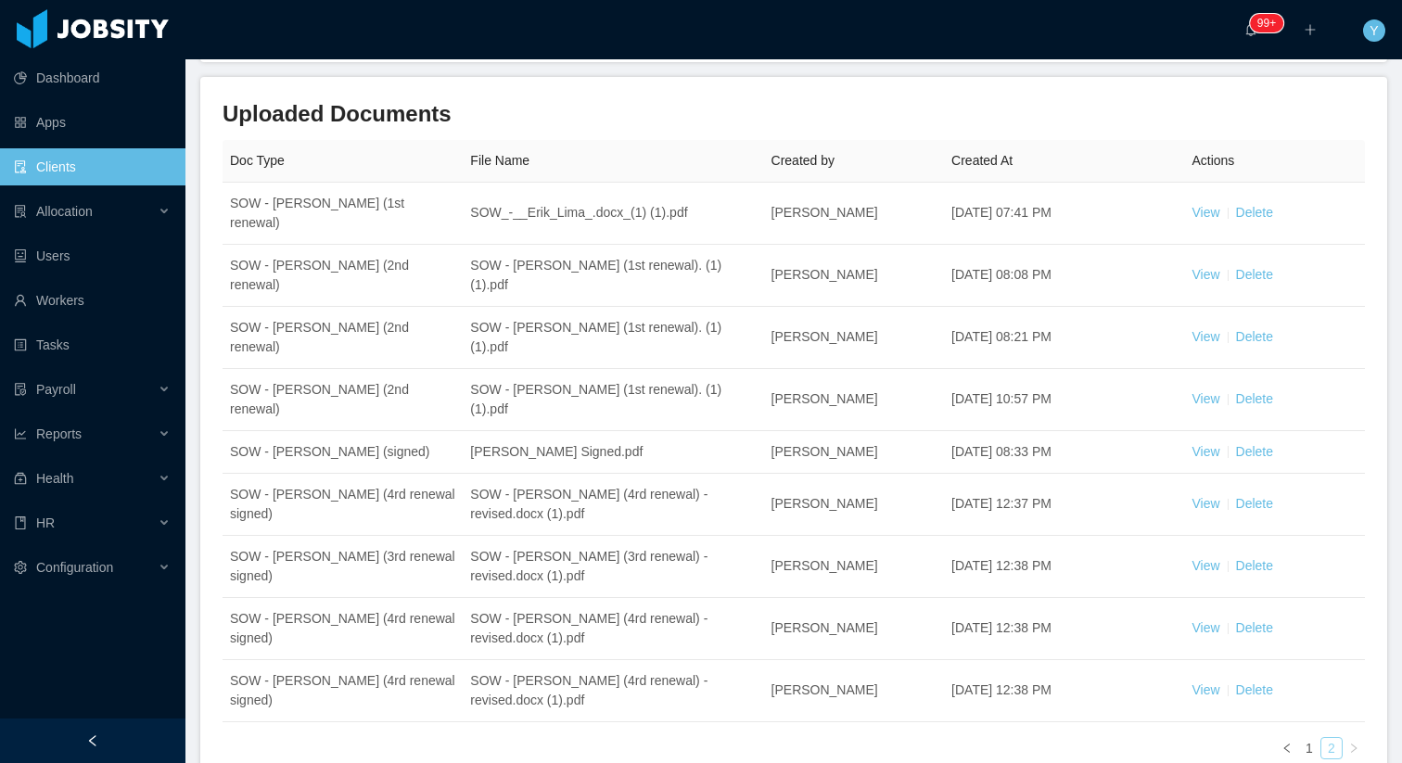
scroll to position [185, 0]
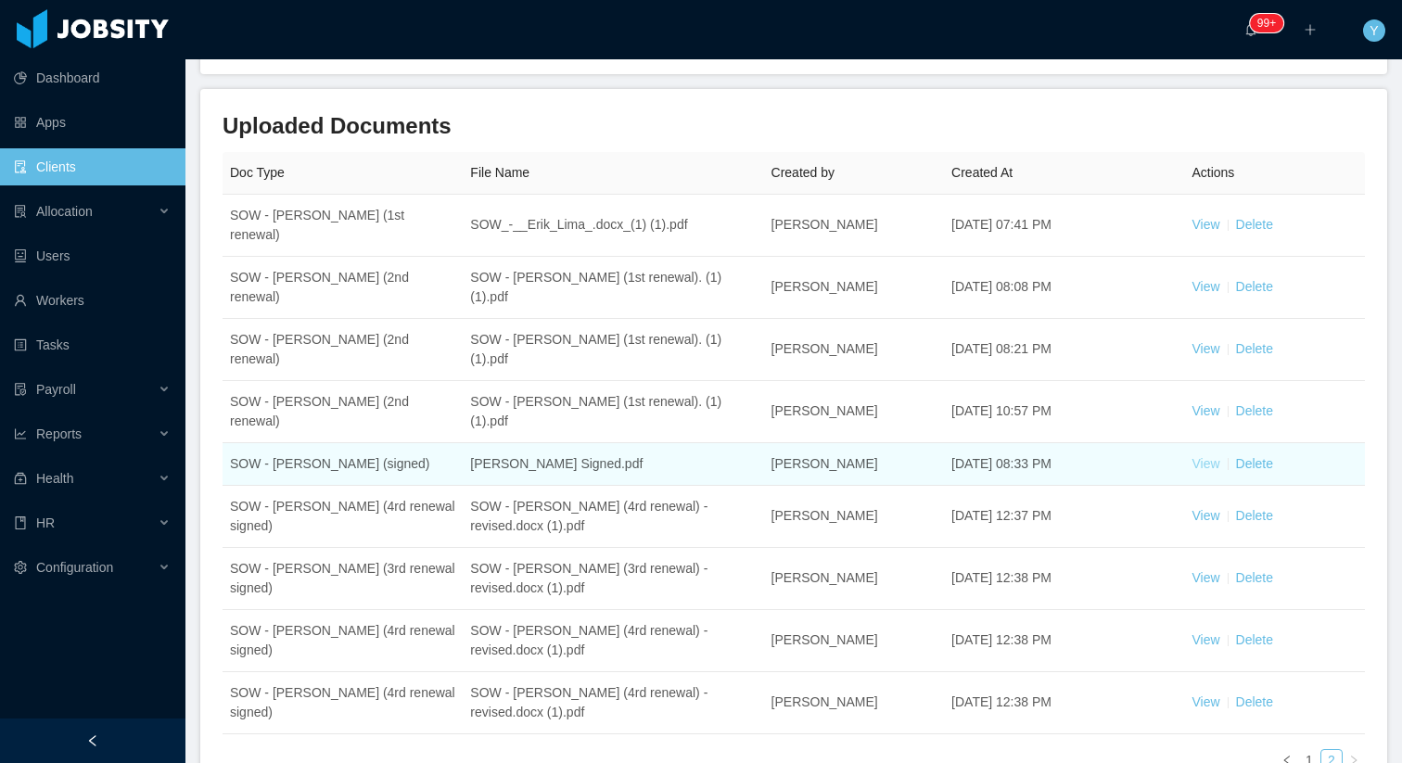
click at [1194, 456] on link "View" at bounding box center [1206, 463] width 28 height 15
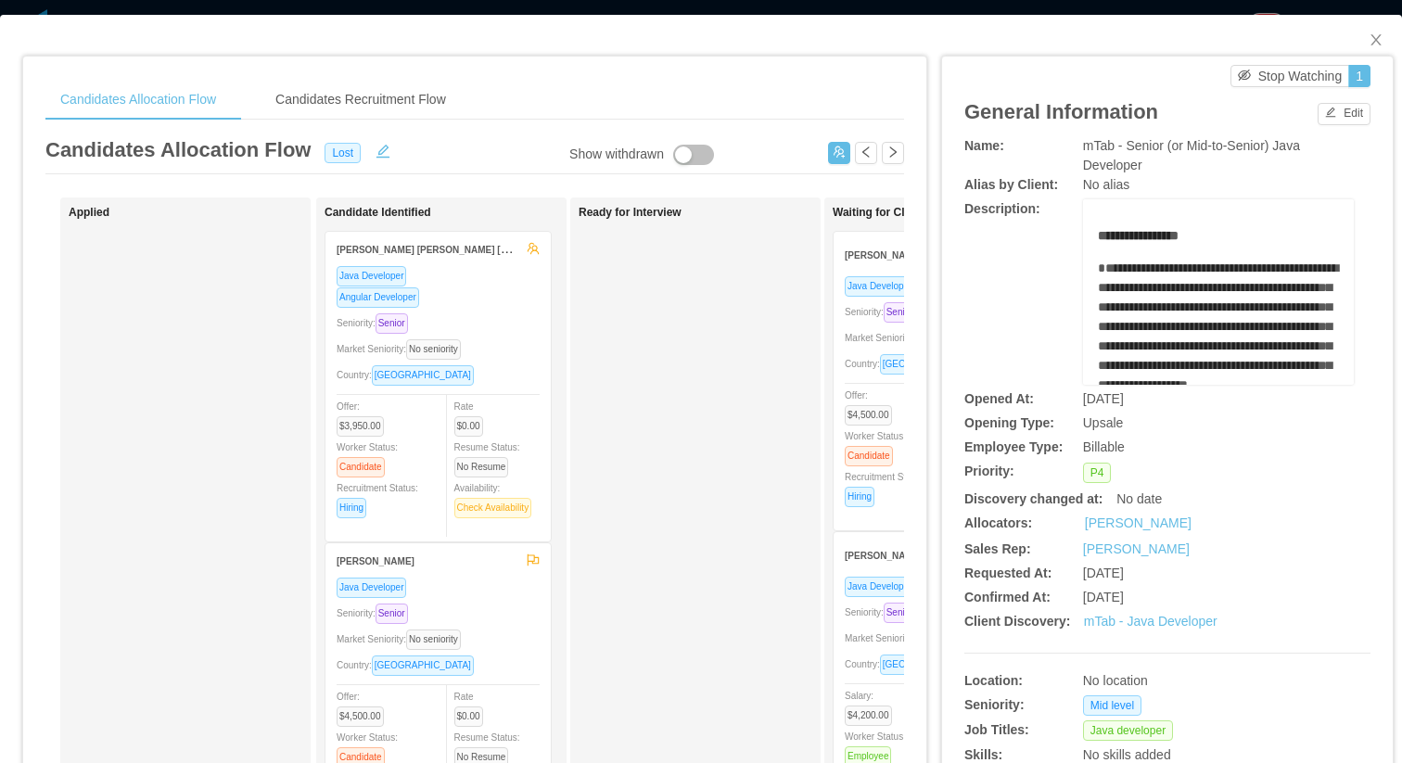
scroll to position [0, 100]
click at [690, 252] on div "Ready for Interview" at bounding box center [709, 661] width 260 height 911
click at [1372, 47] on icon "icon: close" at bounding box center [1376, 39] width 15 height 15
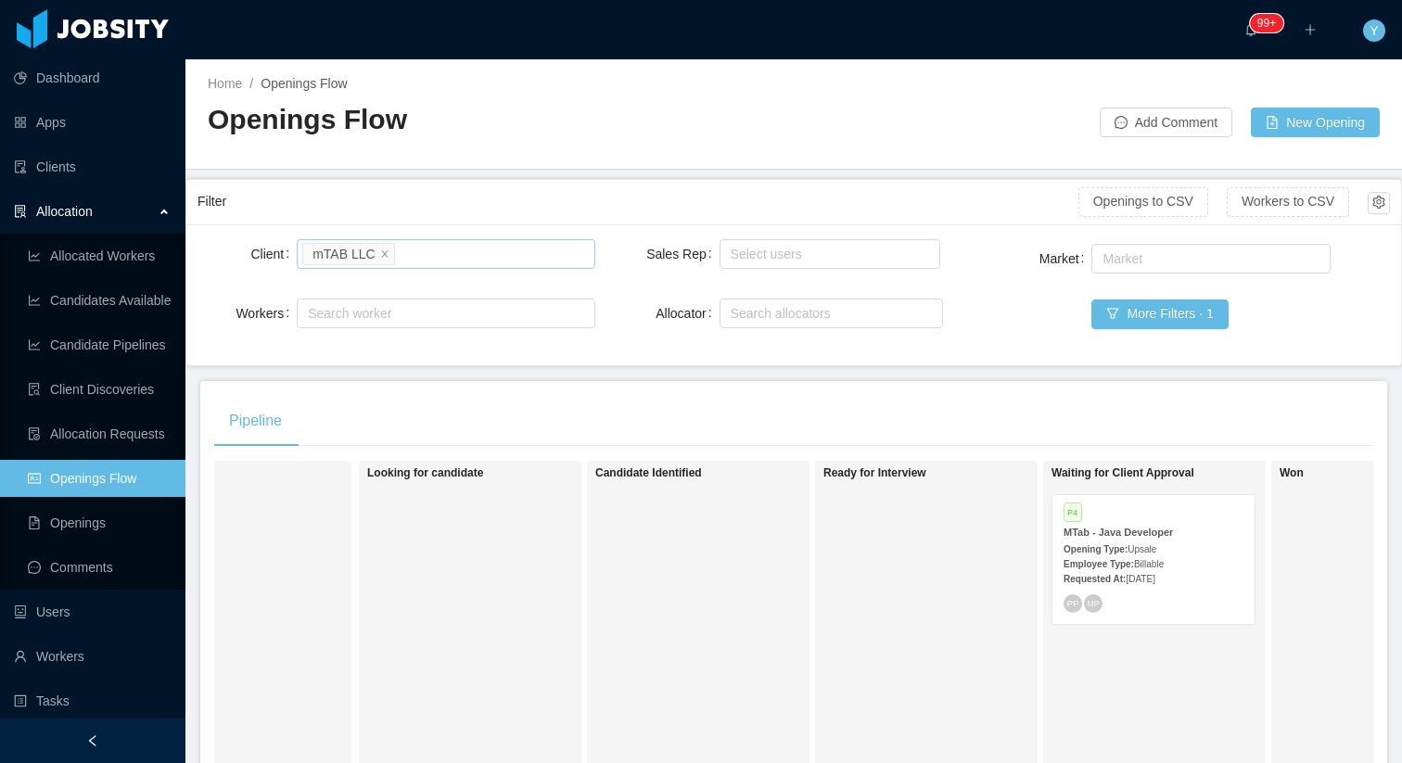
click at [382, 252] on li "mTAB LLC" at bounding box center [348, 254] width 92 height 22
click at [380, 252] on icon "icon: close" at bounding box center [384, 253] width 9 height 9
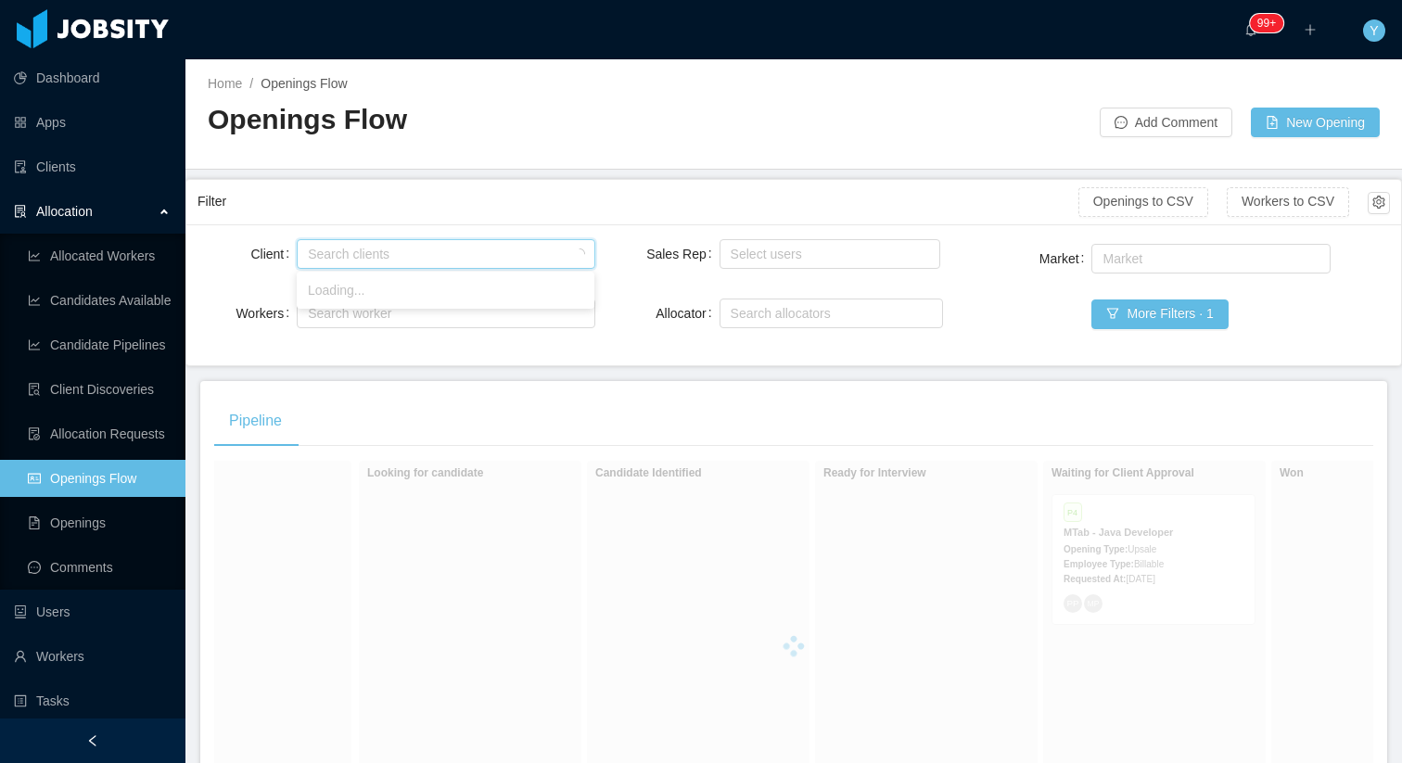
click at [376, 252] on div "Search clients" at bounding box center [441, 254] width 267 height 19
type input "******"
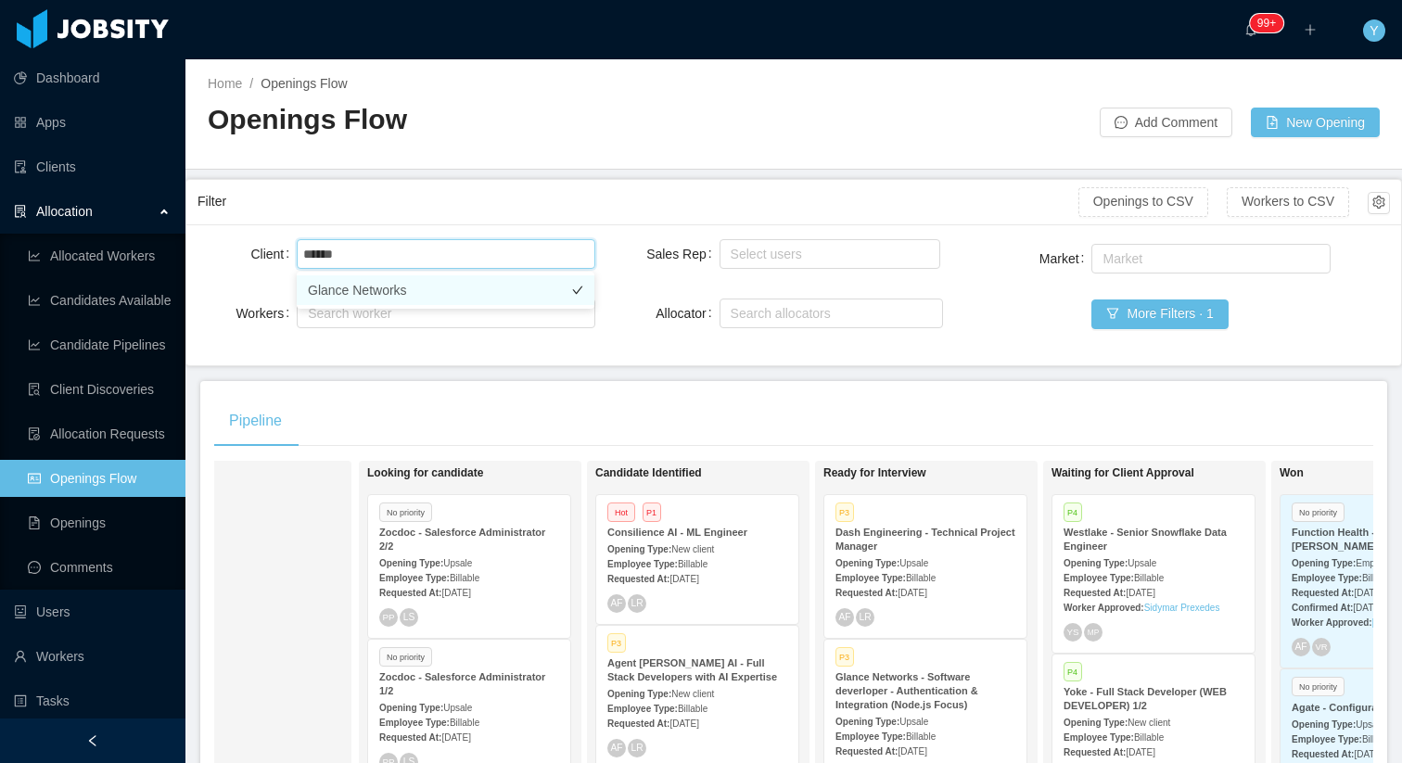
click at [375, 289] on li "Glance Networks" at bounding box center [446, 290] width 298 height 30
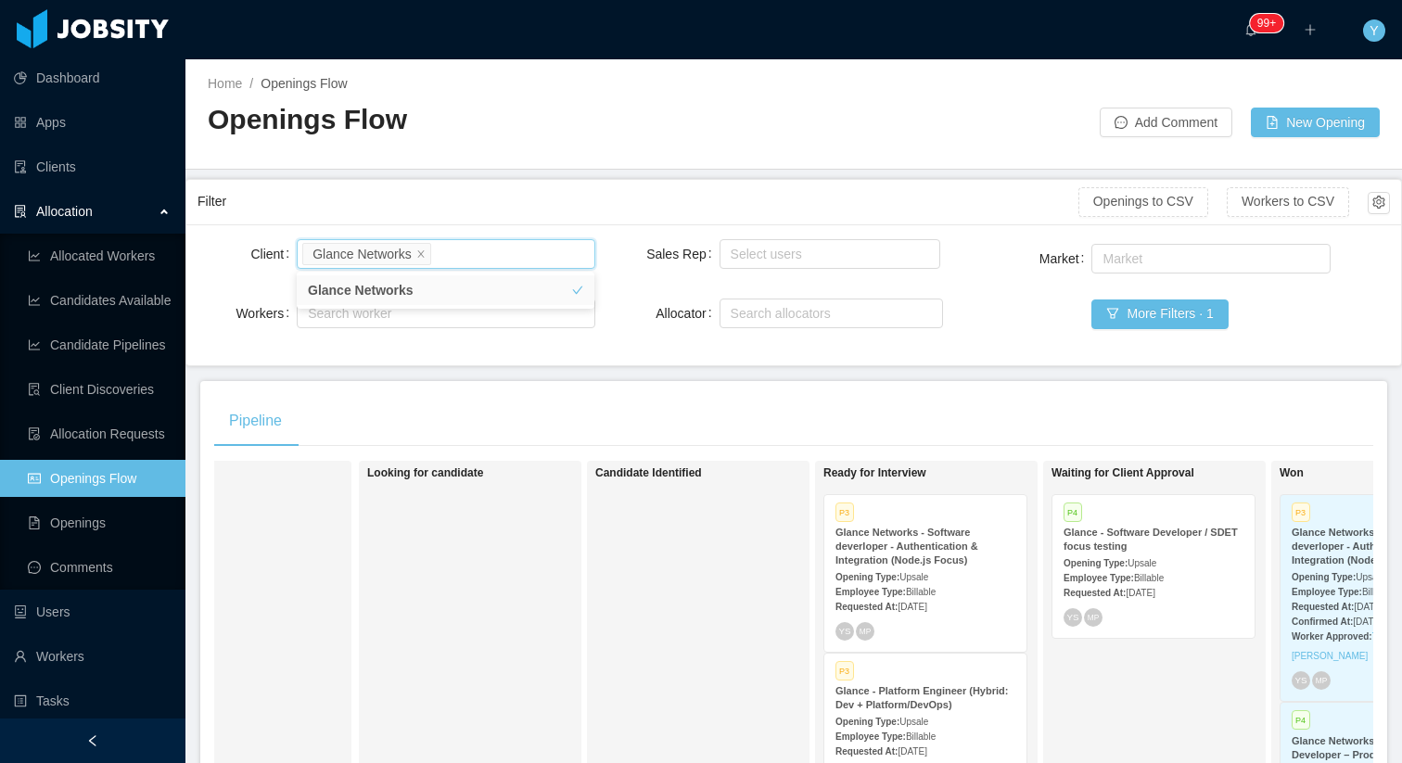
click at [923, 428] on div "Pipeline" at bounding box center [793, 421] width 1159 height 52
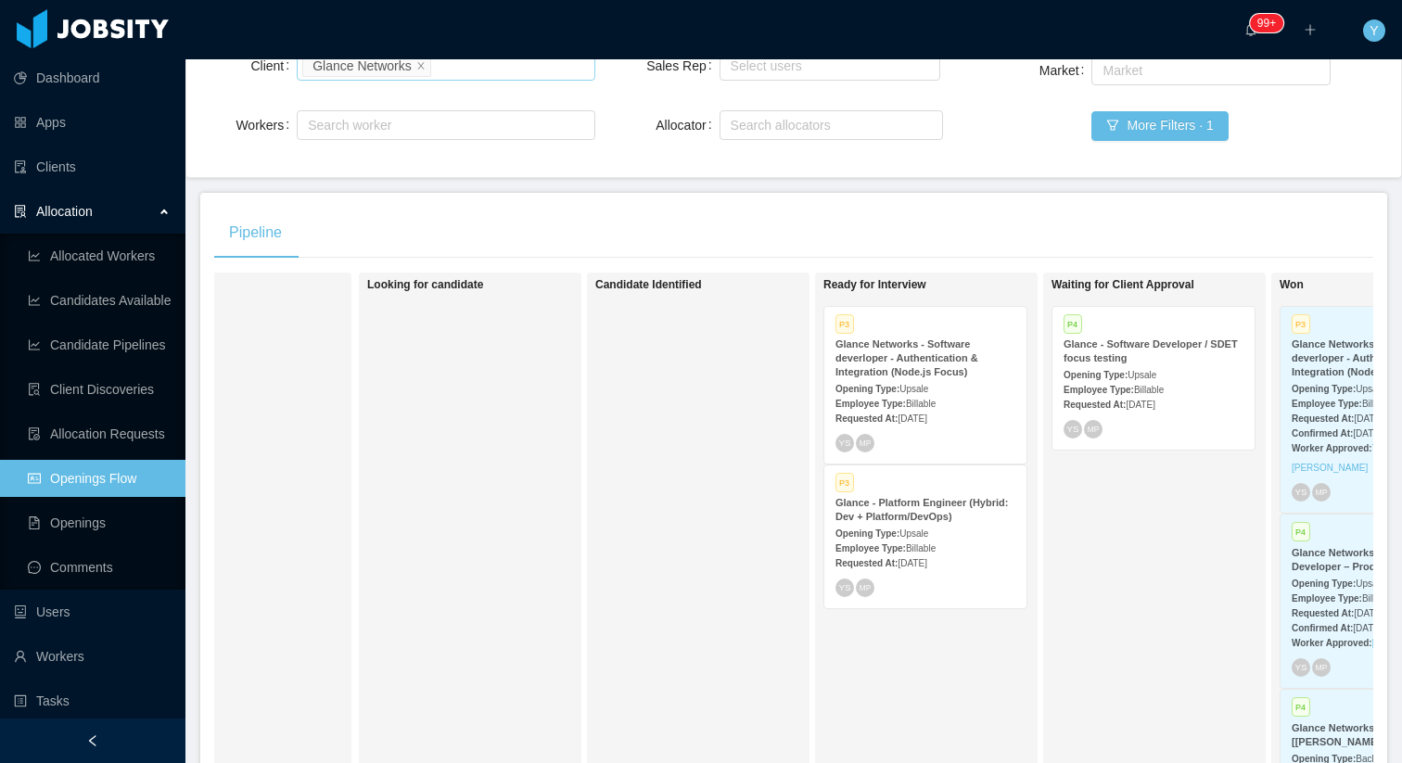
scroll to position [215, 0]
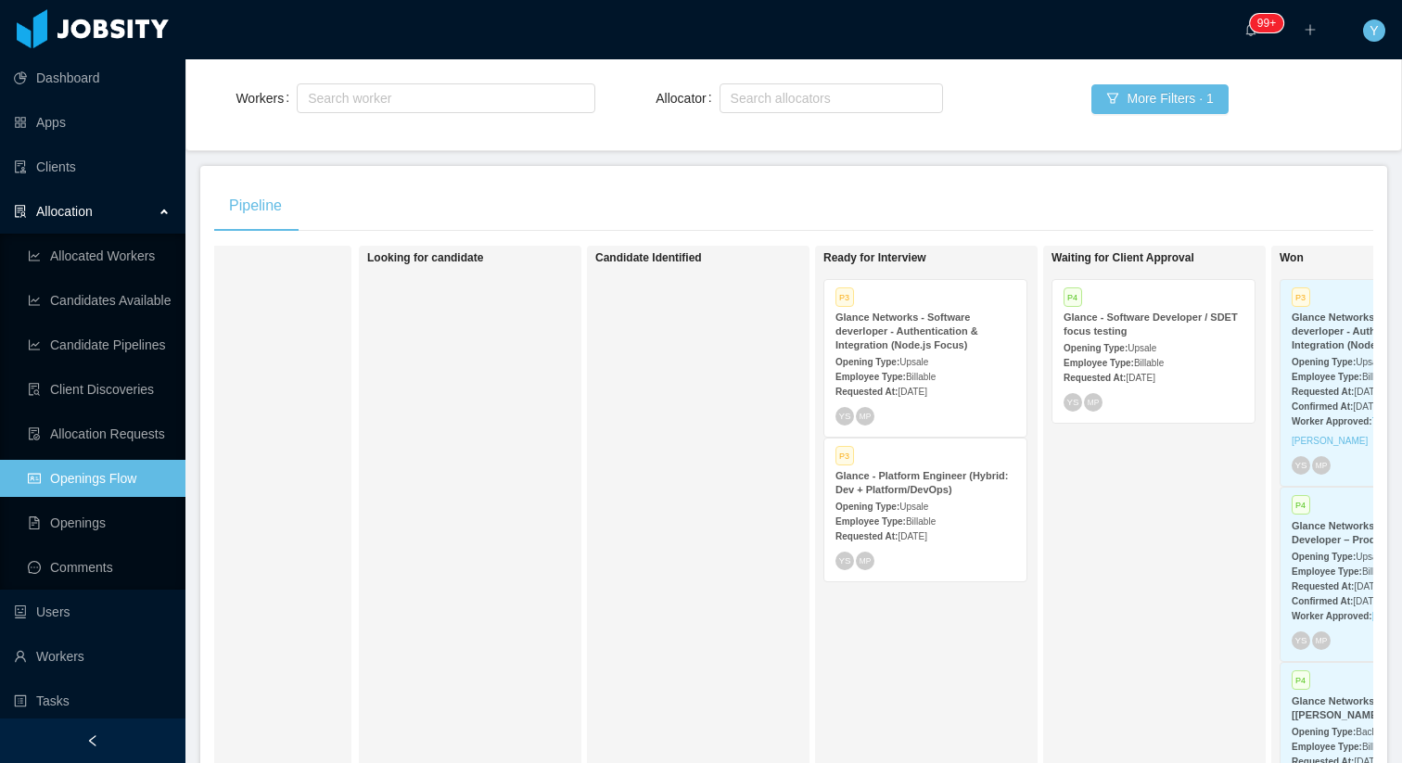
click at [927, 345] on strong "Glance Networks - Software deverloper - Authentication & Integration (Node.js F…" at bounding box center [907, 331] width 143 height 39
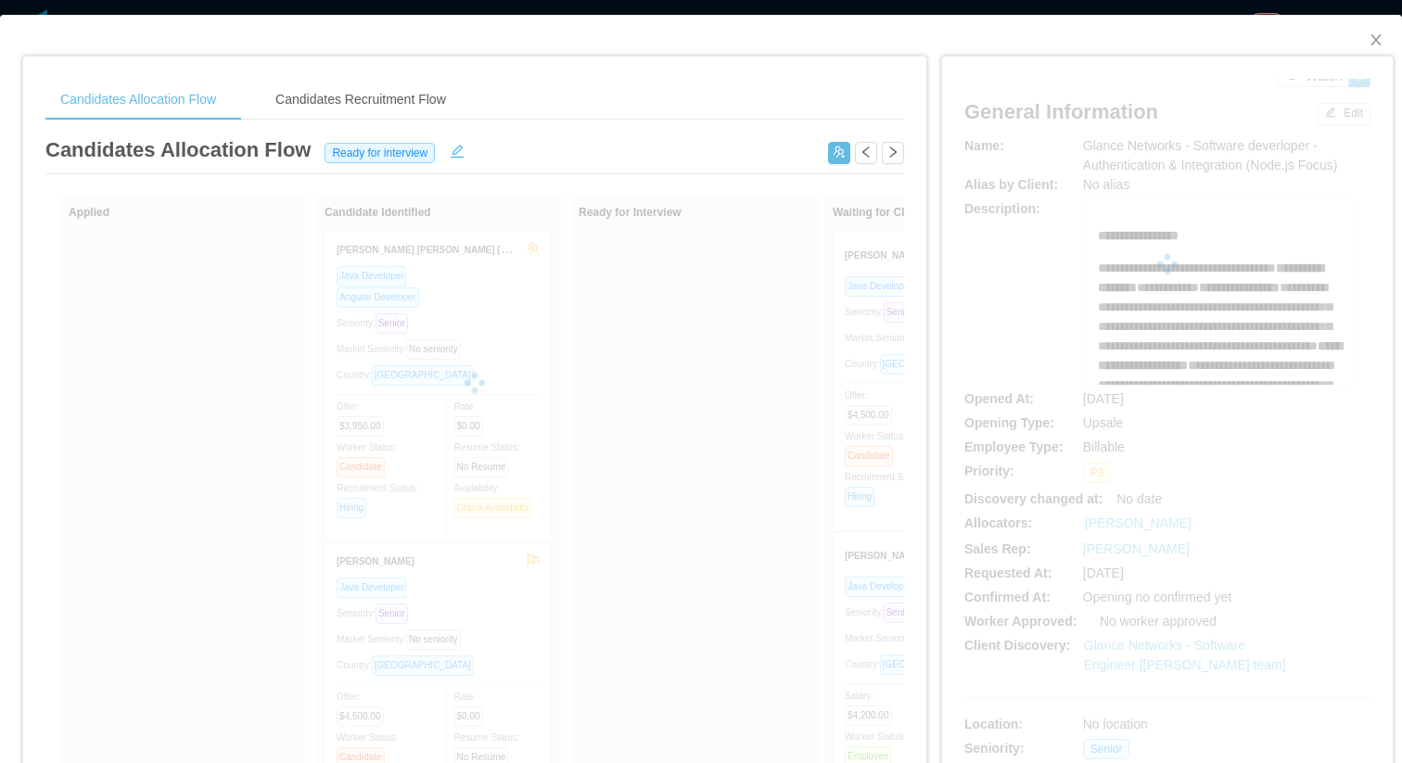
click at [1325, 154] on div at bounding box center [1167, 264] width 406 height 371
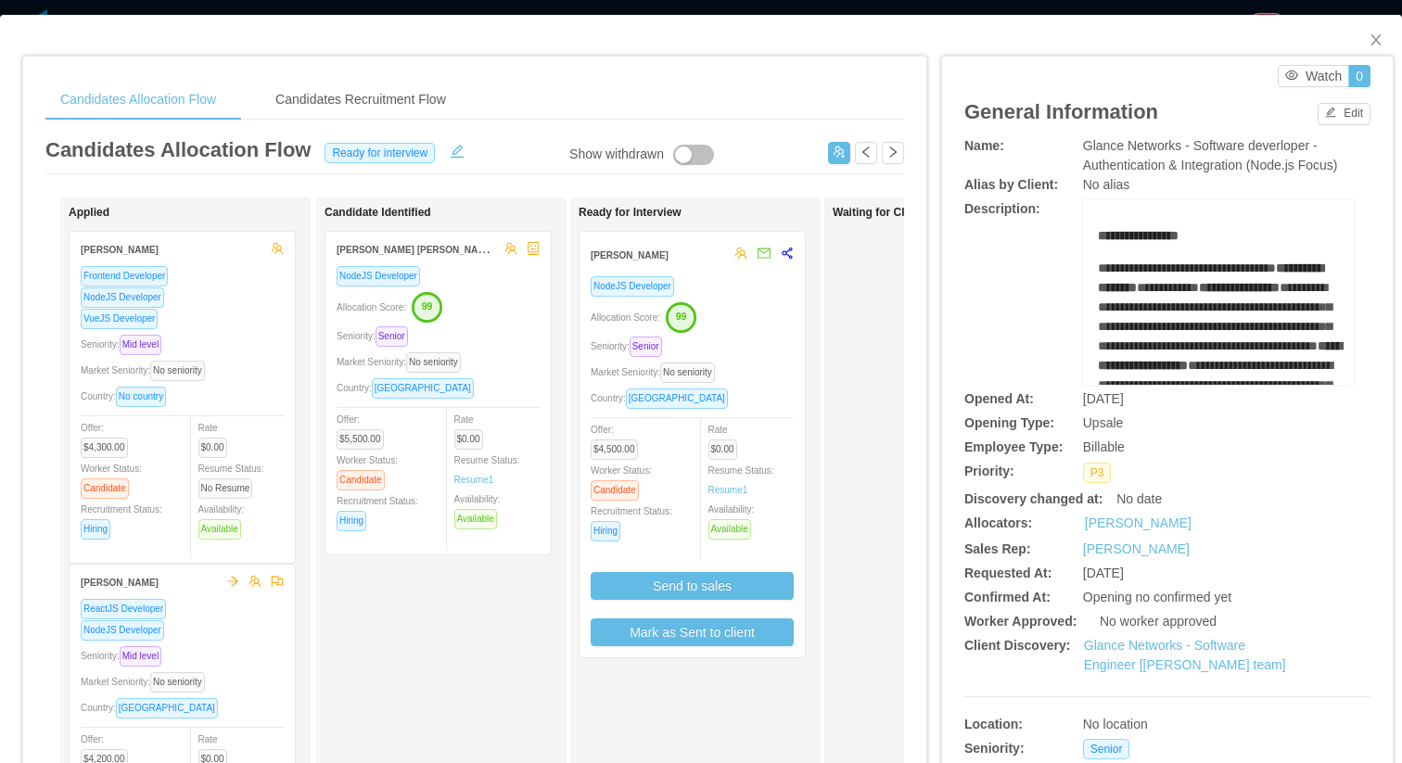
click at [1319, 164] on div "Glance Networks - Software deverloper - Authentication & Integration (Node.js F…" at bounding box center [1218, 155] width 271 height 39
drag, startPoint x: 1319, startPoint y: 164, endPoint x: 1090, endPoint y: 145, distance: 229.9
click at [1090, 145] on div "Glance Networks - Software deverloper - Authentication & Integration (Node.js F…" at bounding box center [1218, 155] width 271 height 39
copy span "Glance Networks - Software deverloper - Authentication & Integration (Node.js F…"
click at [781, 399] on div "Country: Brazil" at bounding box center [692, 398] width 203 height 21
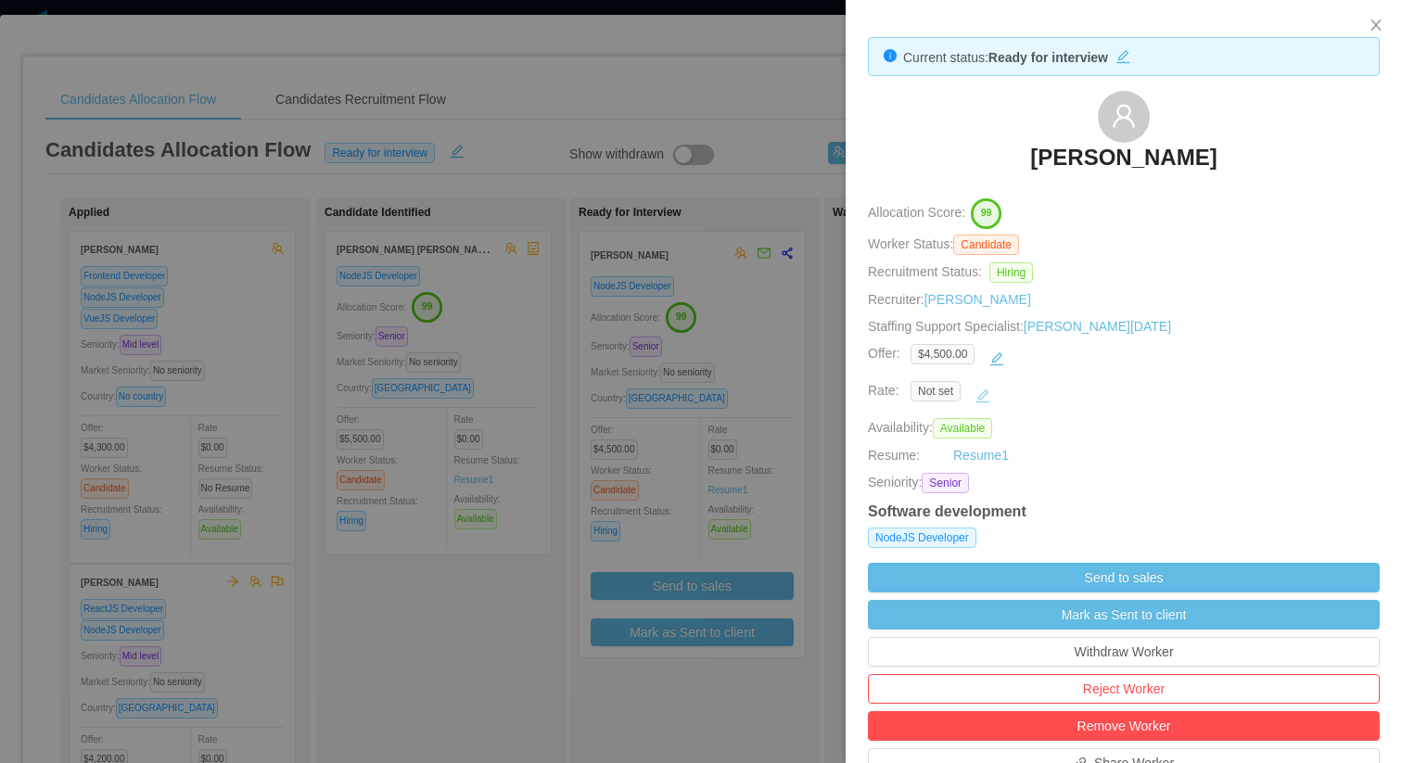
click at [978, 391] on button "button" at bounding box center [983, 396] width 30 height 30
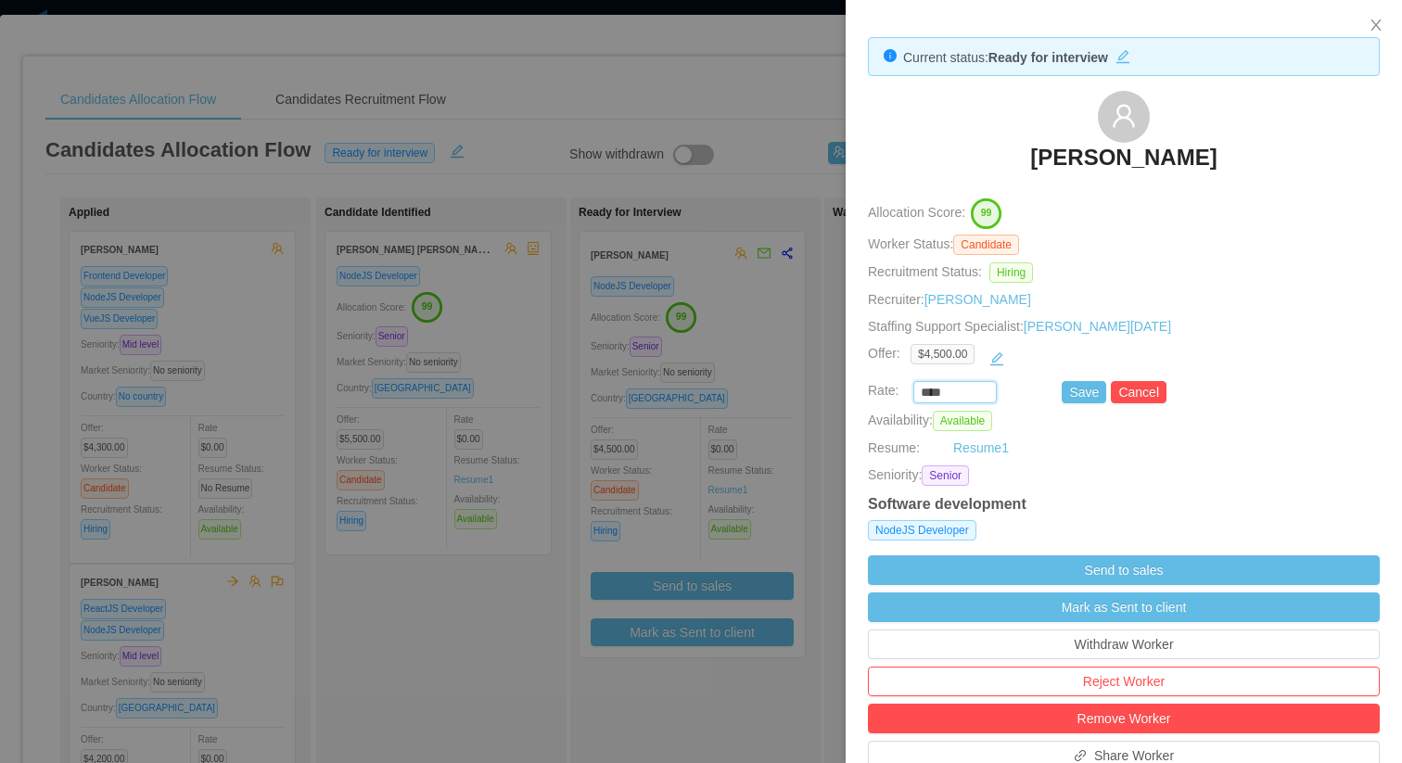
drag, startPoint x: 962, startPoint y: 391, endPoint x: 833, endPoint y: 391, distance: 128.9
click at [832, 391] on div "Current status: Ready for interview Rodrigo Moreira de Matos Allocation Score: …" at bounding box center [701, 381] width 1402 height 763
click at [1084, 403] on div "Current status: Ready for interview Rodrigo Moreira de Matos Allocation Score: …" at bounding box center [1124, 759] width 556 height 1519
type input "*******"
click at [1088, 394] on button "Save" at bounding box center [1084, 392] width 45 height 22
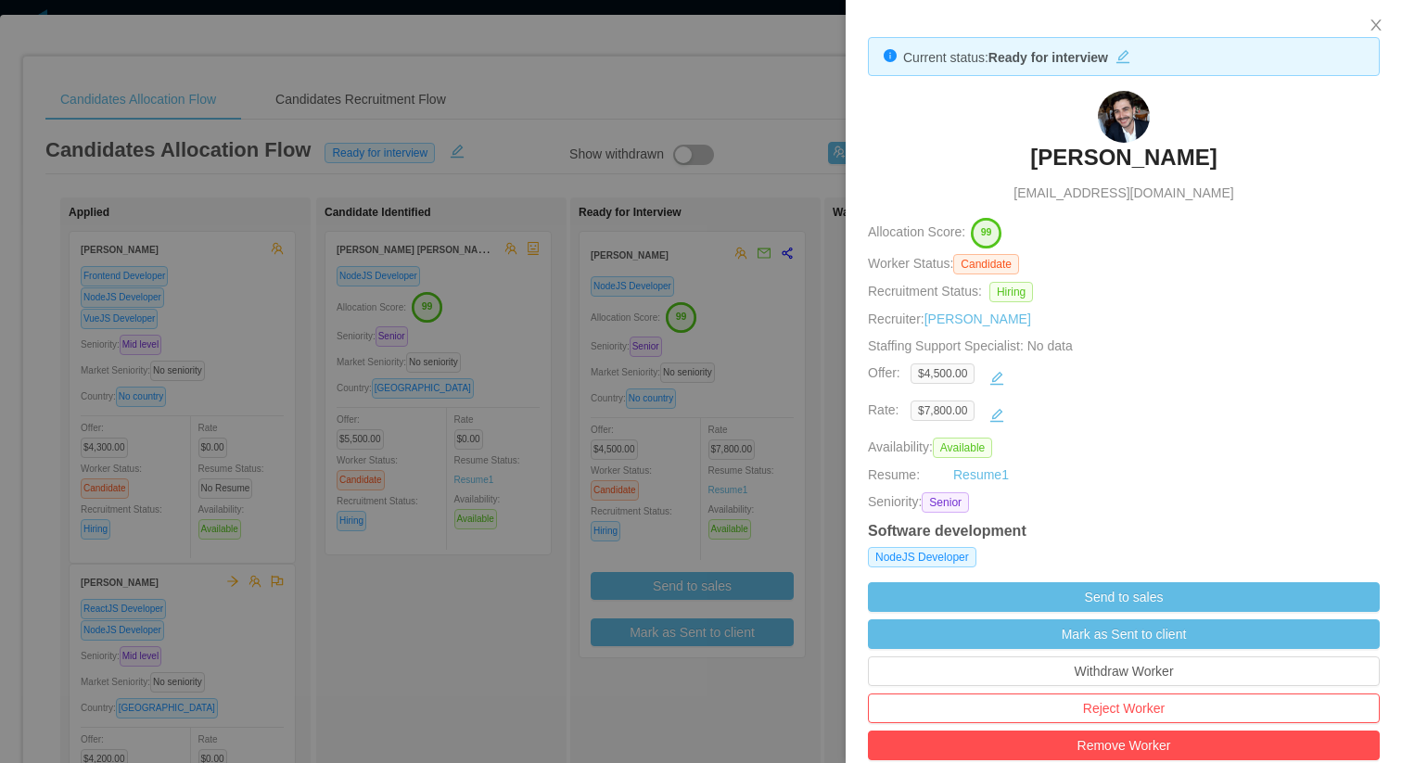
click at [1123, 158] on h3 "[PERSON_NAME]" at bounding box center [1123, 158] width 186 height 30
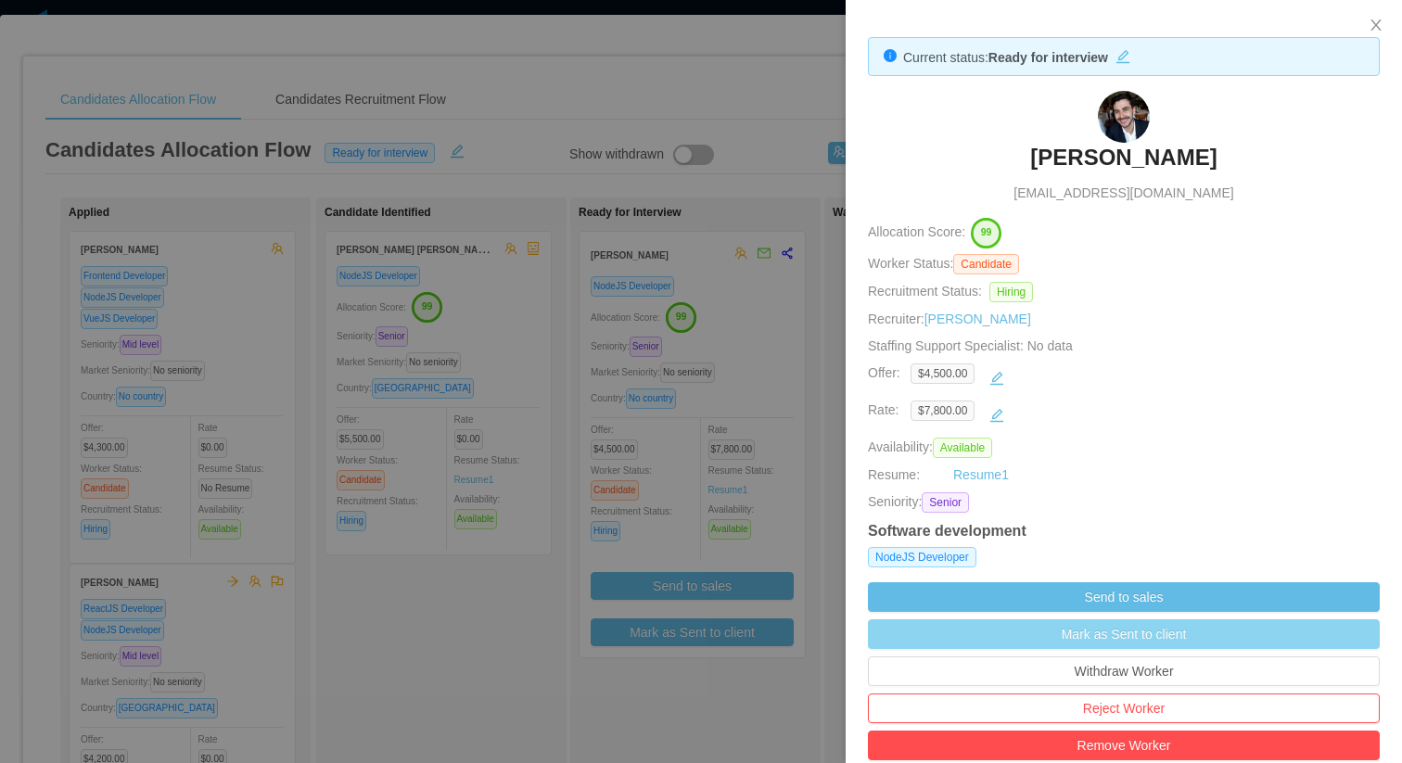
click at [1157, 627] on button "Mark as Sent to client" at bounding box center [1124, 634] width 512 height 30
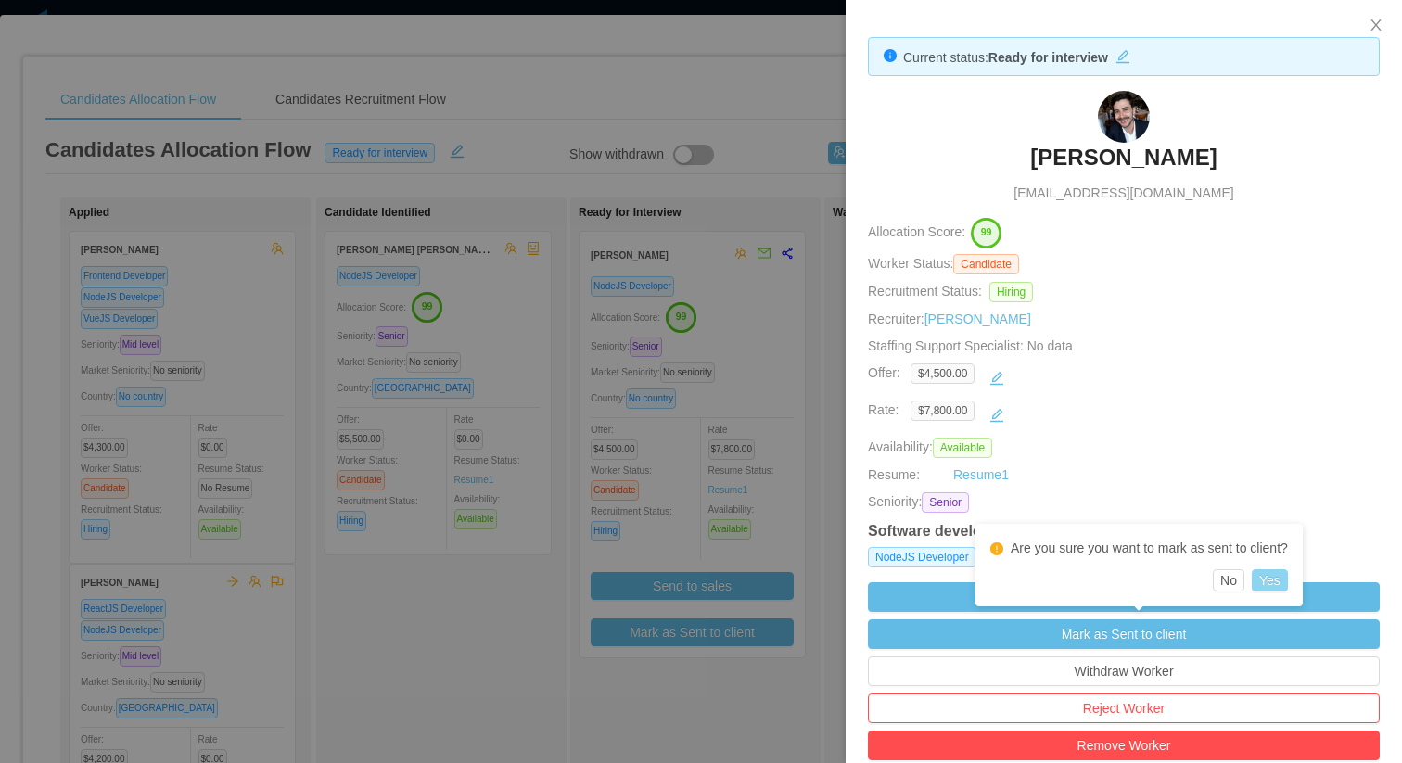
click at [1252, 579] on button "Yes" at bounding box center [1270, 580] width 36 height 22
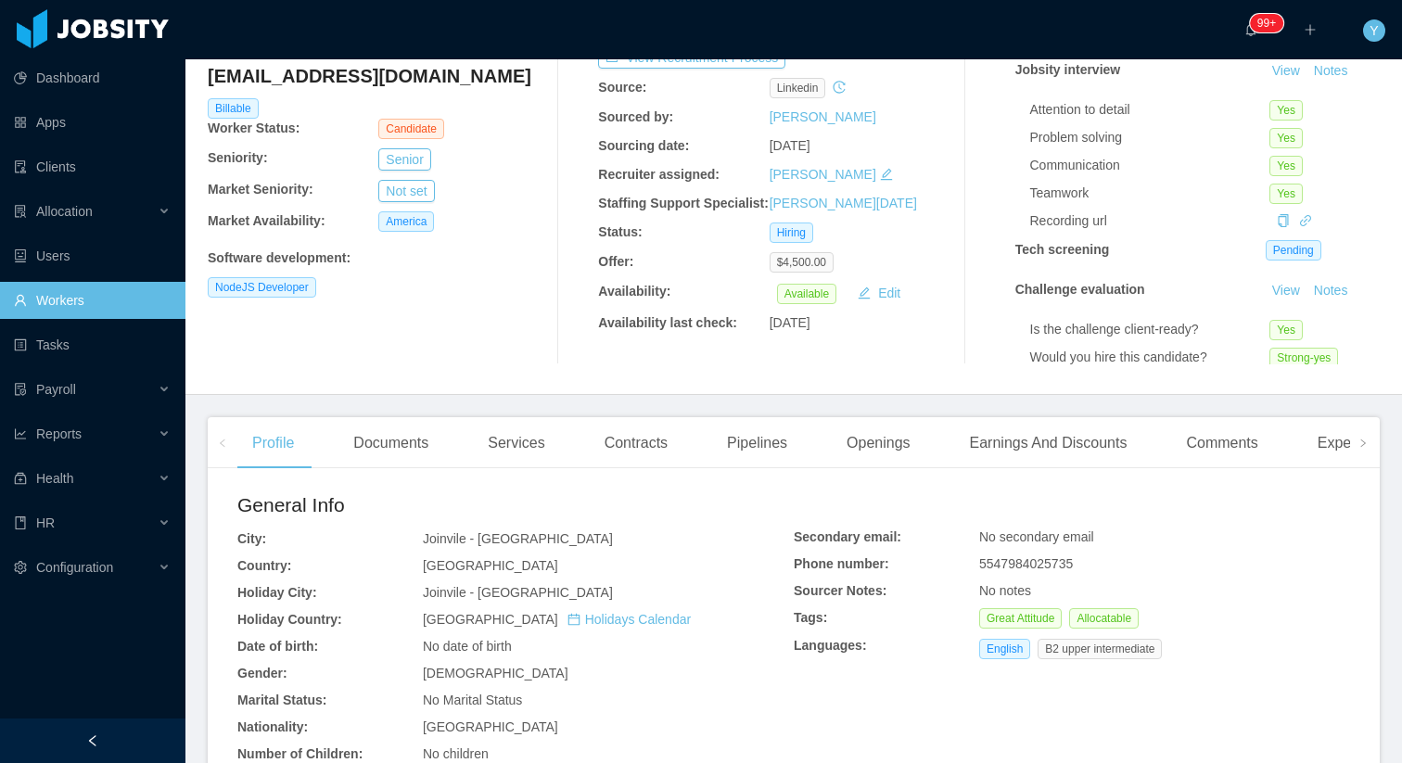
scroll to position [212, 0]
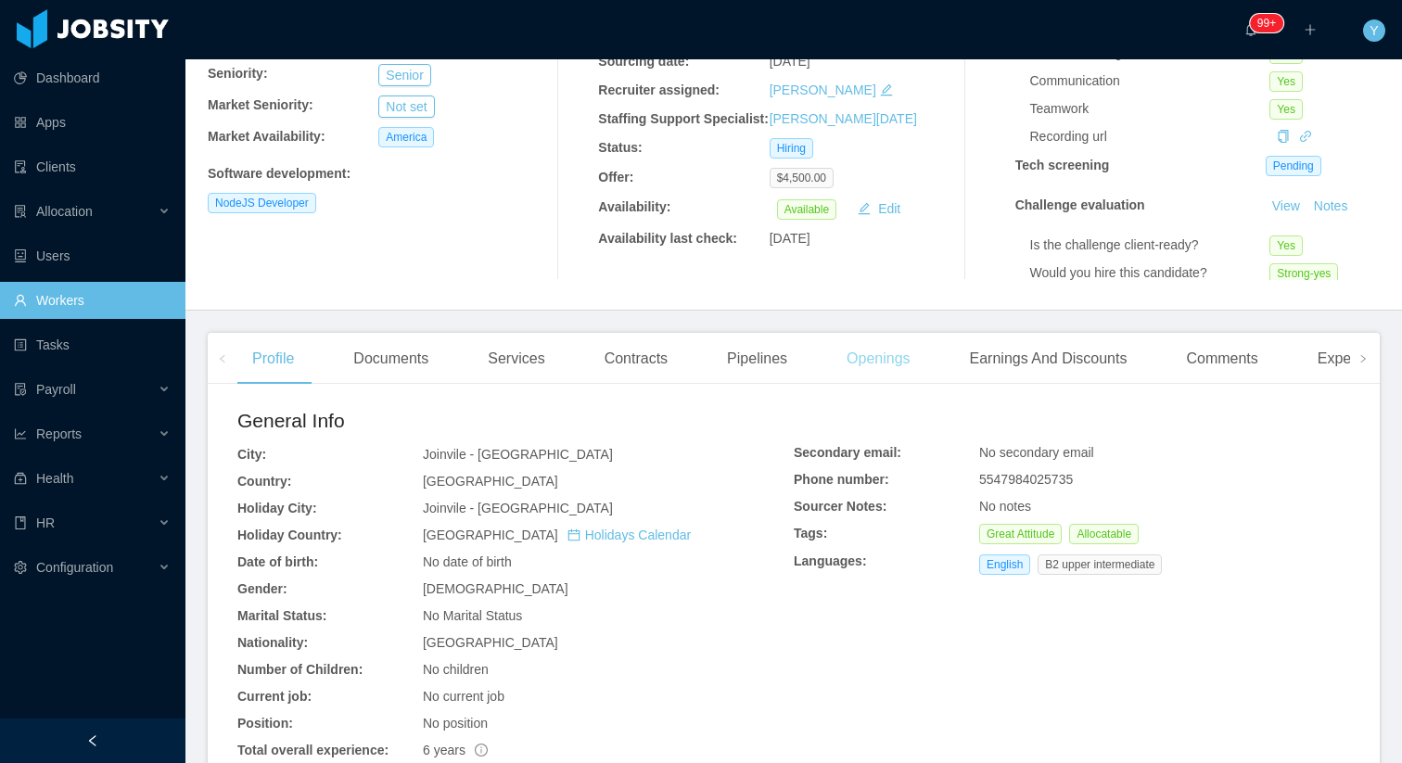
click at [875, 360] on div "Openings" at bounding box center [879, 359] width 94 height 52
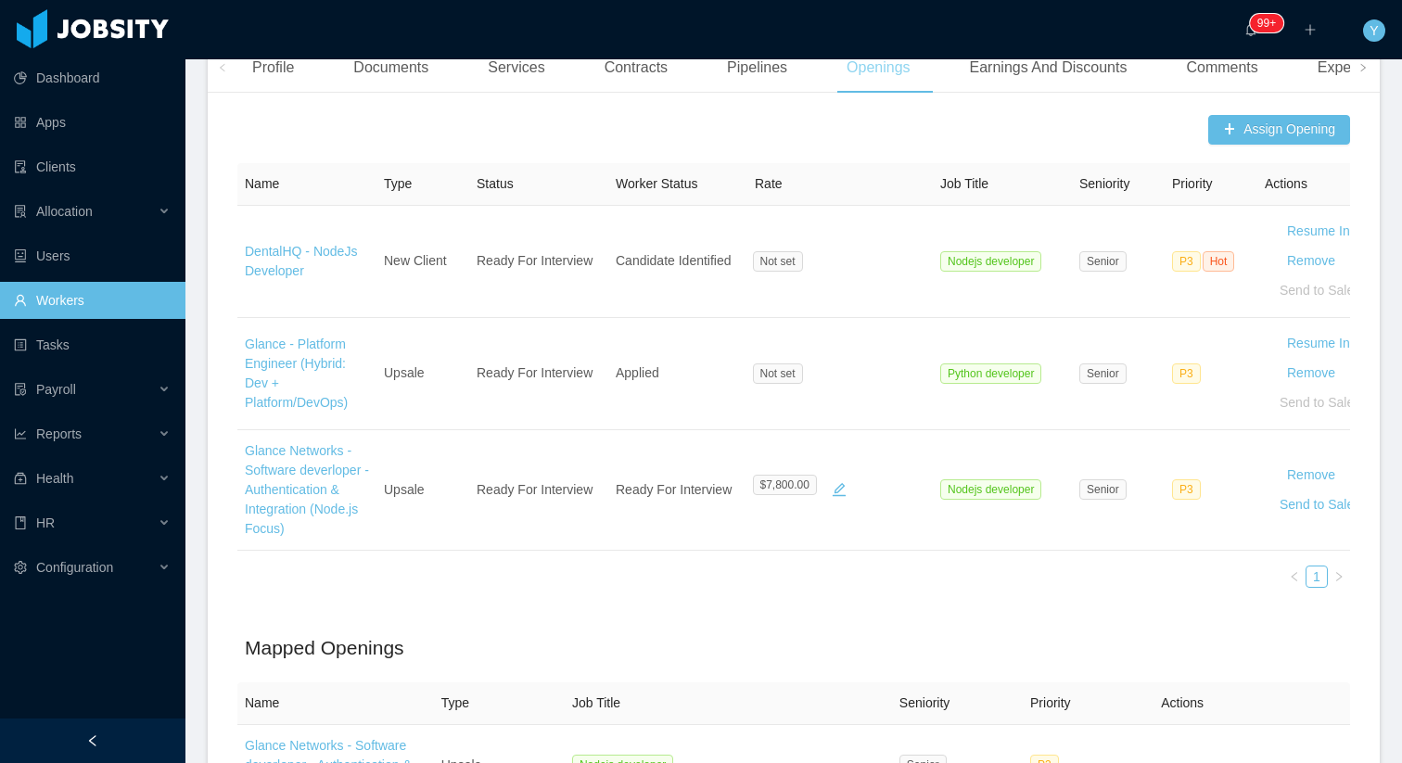
scroll to position [504, 0]
